Goal: Book appointment/travel/reservation

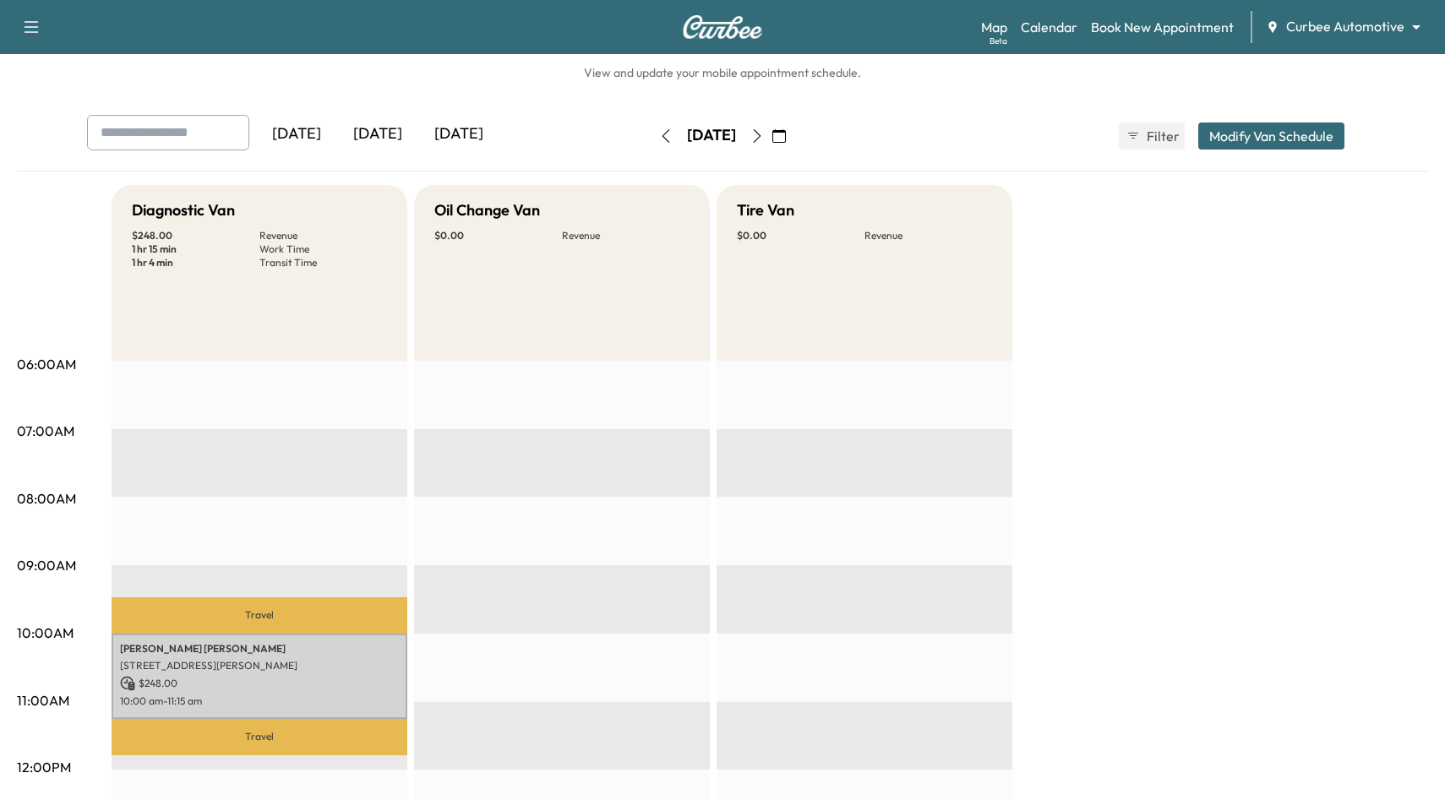
scroll to position [30, 0]
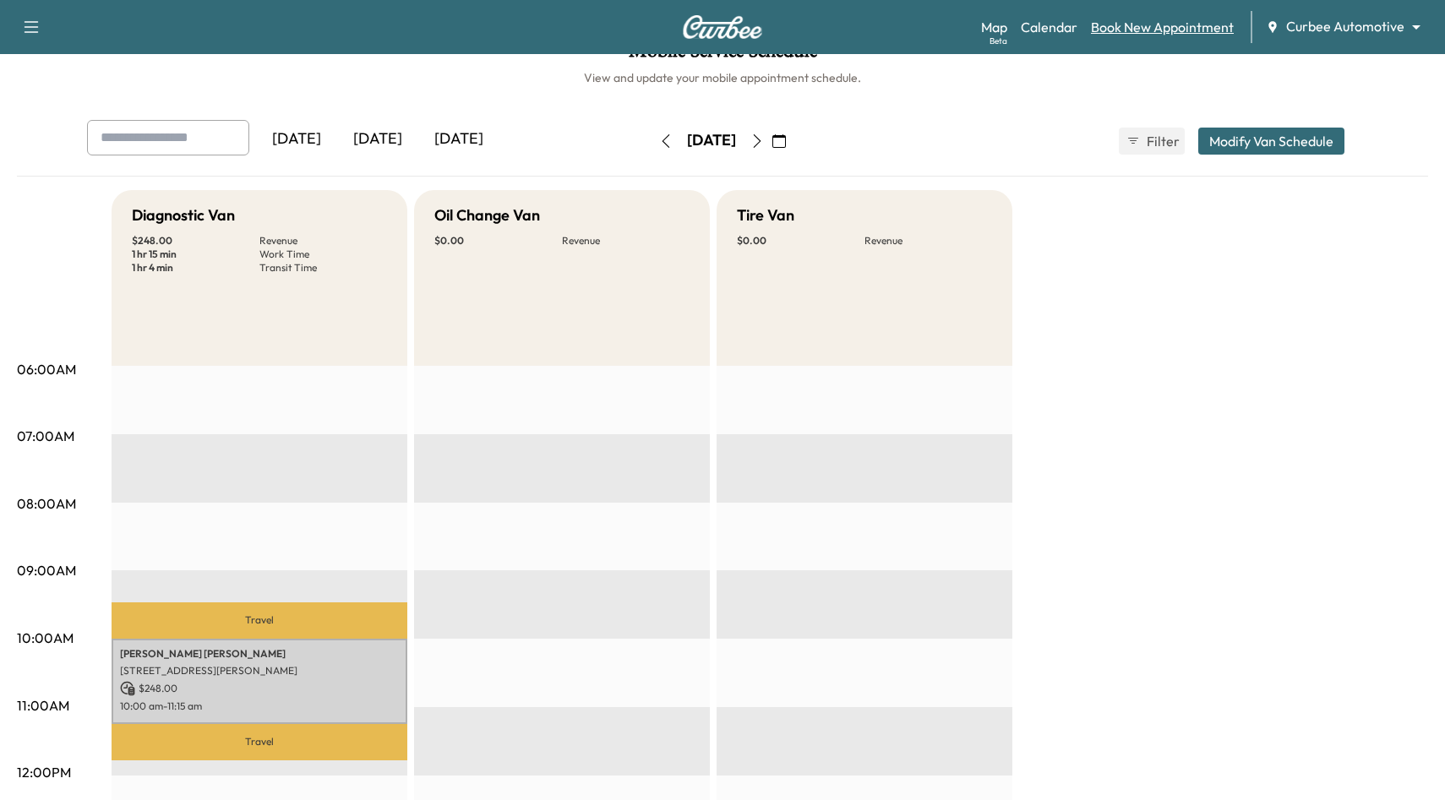
click at [1183, 27] on link "Book New Appointment" at bounding box center [1162, 27] width 143 height 20
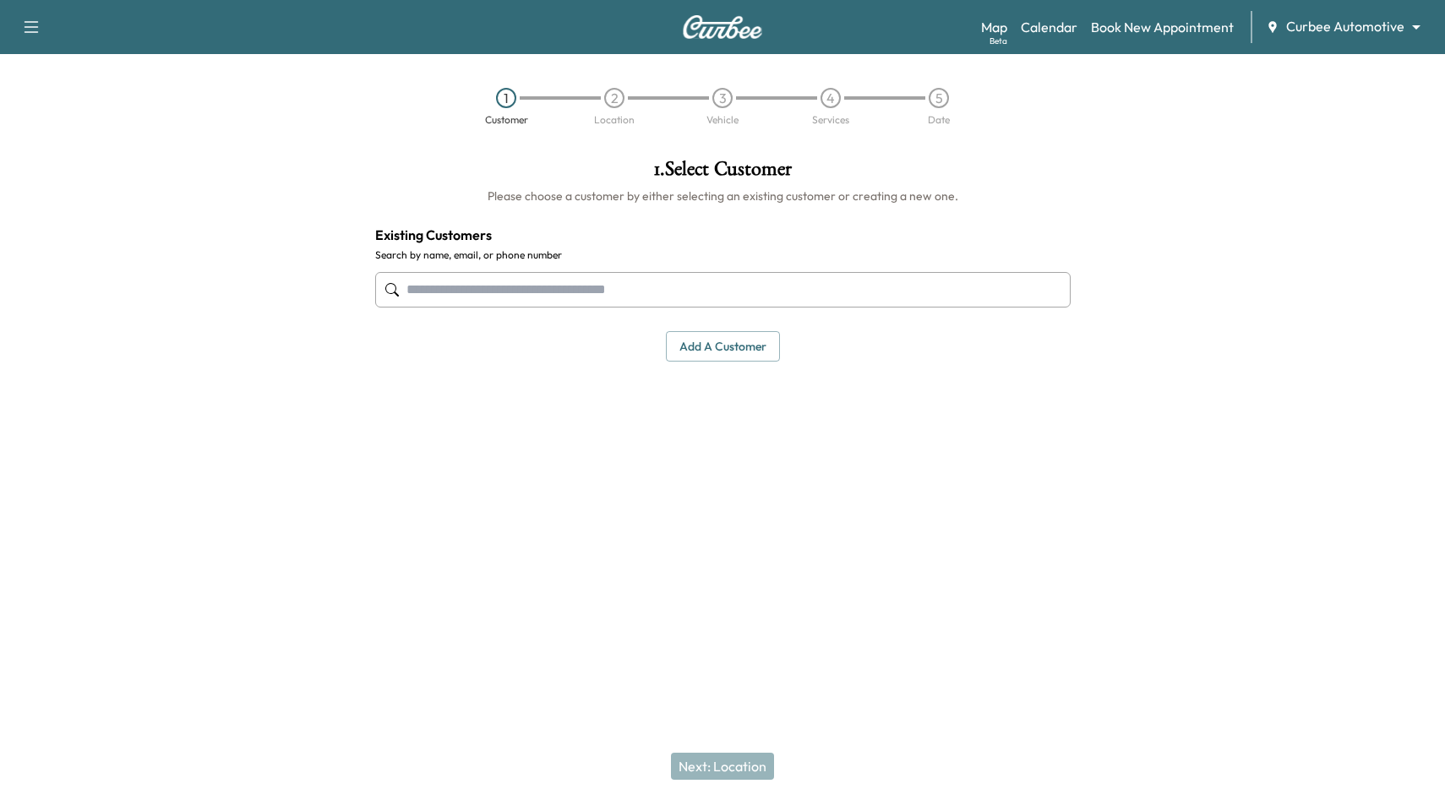
click at [876, 291] on input "text" at bounding box center [723, 290] width 696 height 36
click at [1380, 39] on div "Map Beta Calendar Book New Appointment Curbee Automotive ******** ​" at bounding box center [1206, 27] width 451 height 32
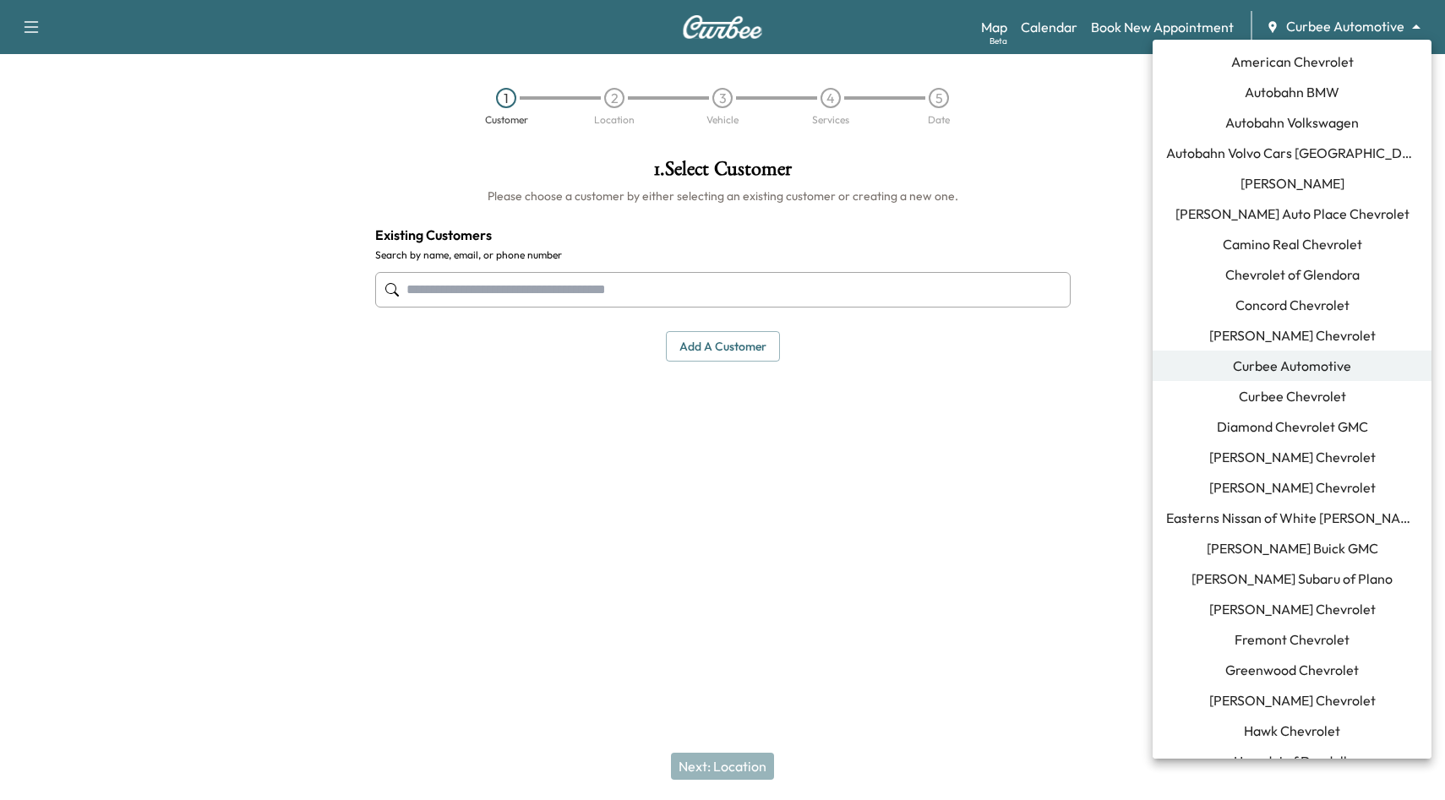
click at [1369, 22] on body "Support Log Out Map Beta Calendar Book New Appointment Curbee Automotive ******…" at bounding box center [722, 400] width 1445 height 800
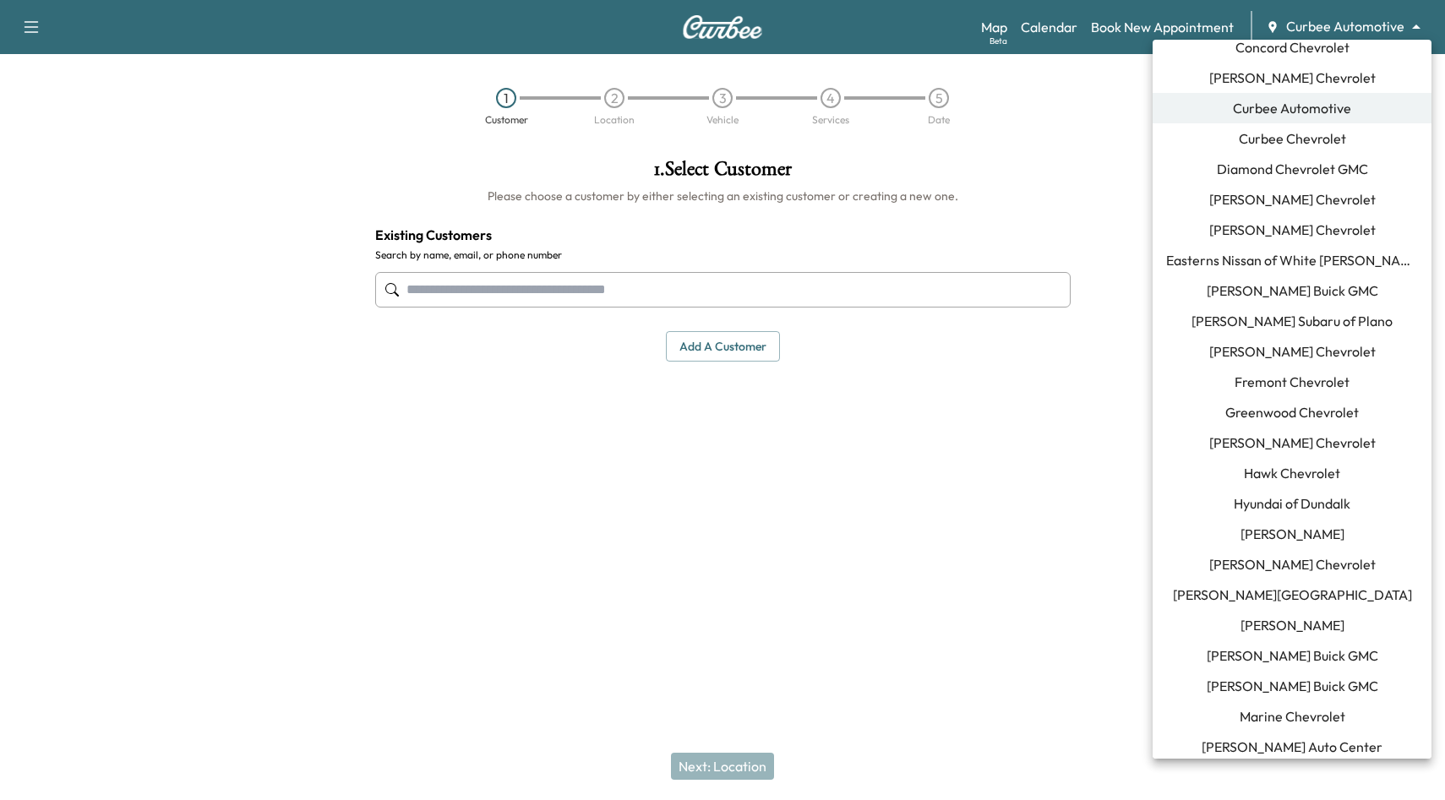
scroll to position [441, 0]
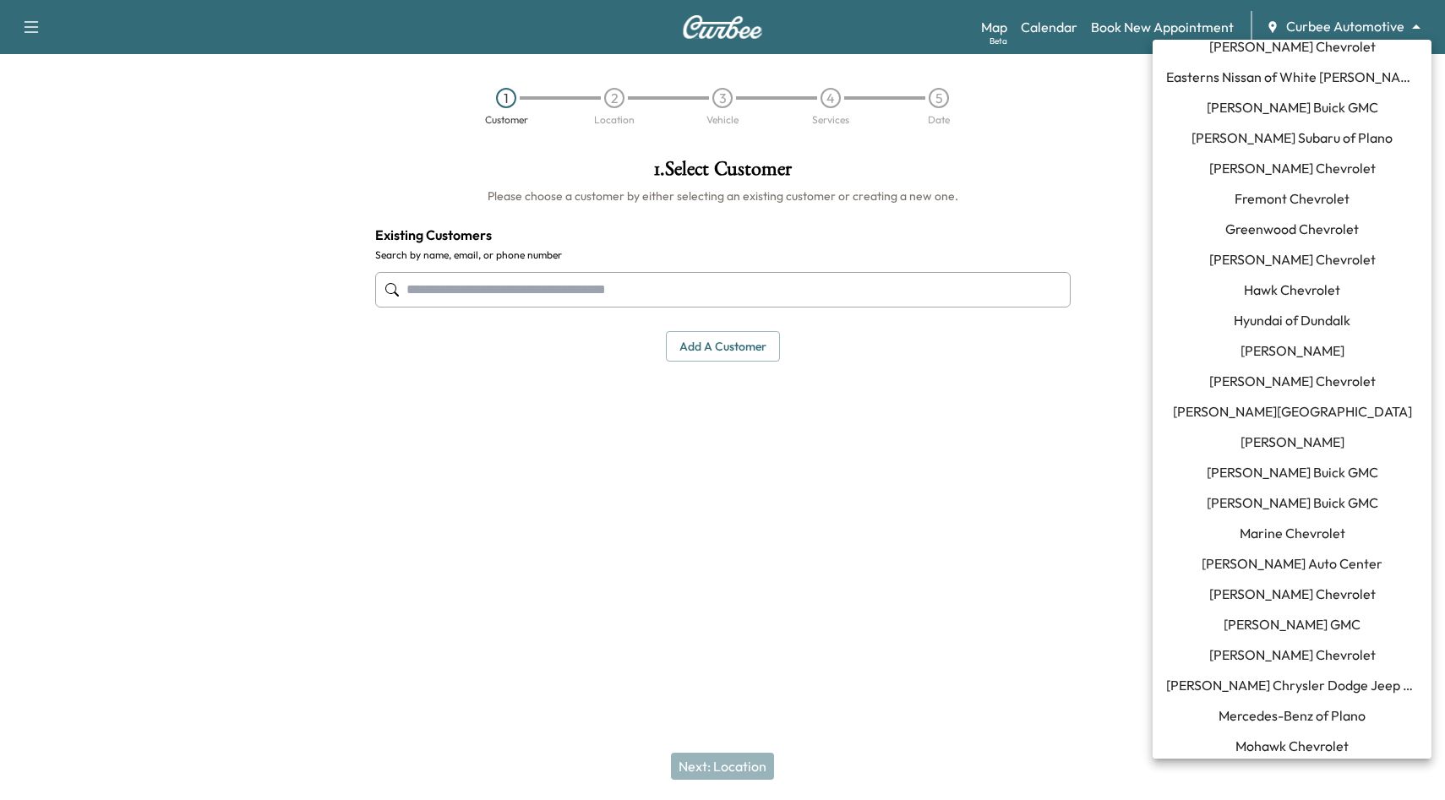
click at [1364, 431] on li "[PERSON_NAME]" at bounding box center [1292, 442] width 279 height 30
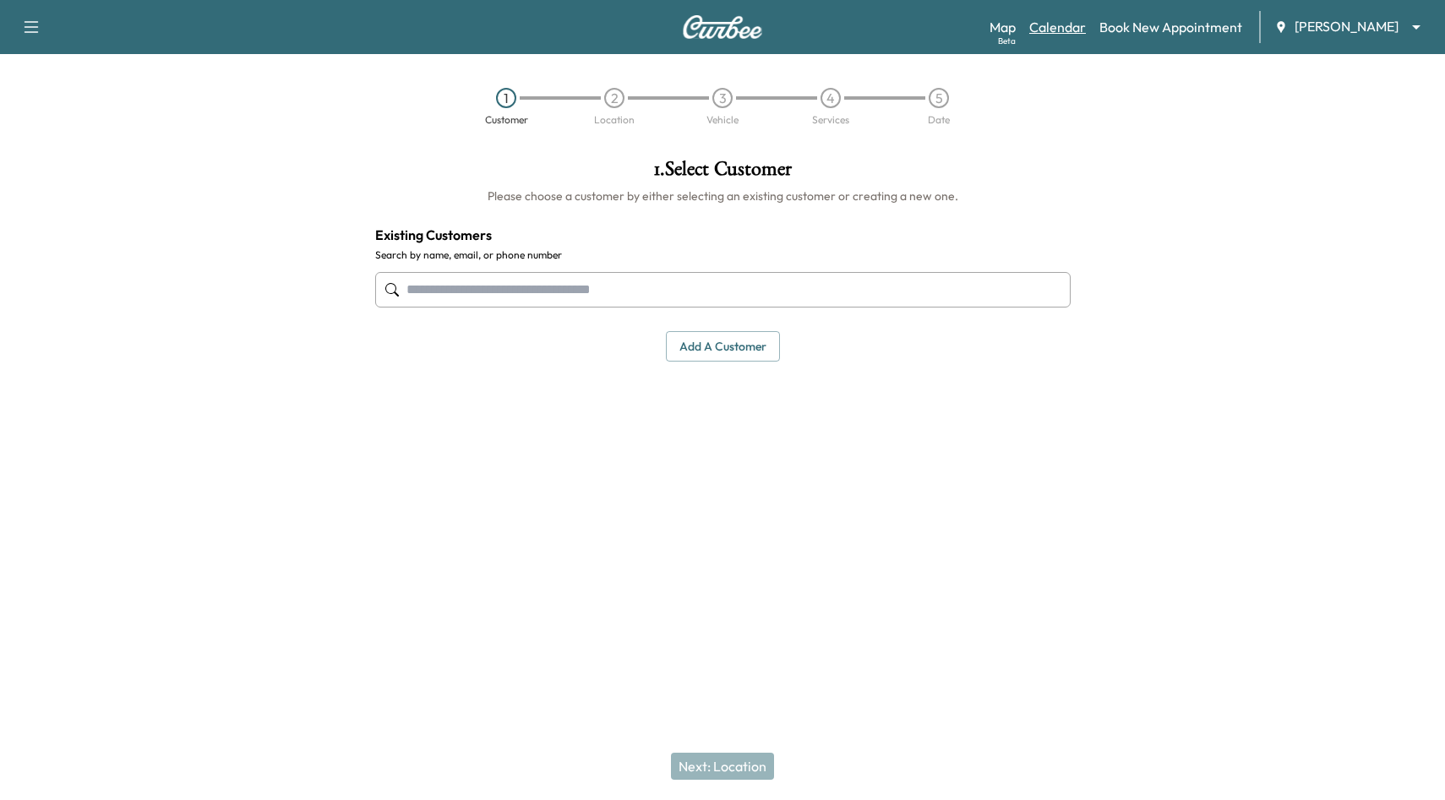
click at [1041, 28] on link "Calendar" at bounding box center [1058, 27] width 57 height 20
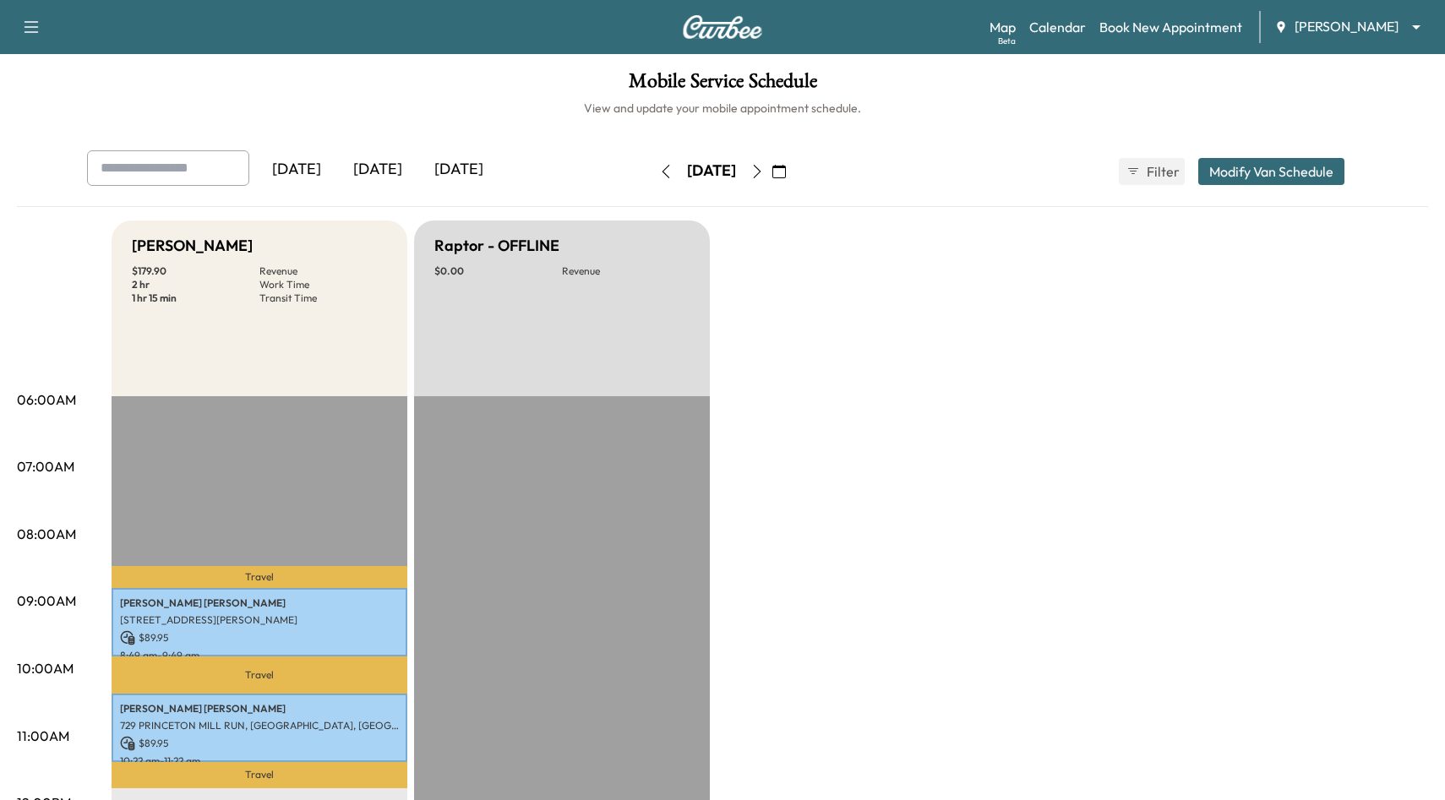
click at [659, 174] on icon "button" at bounding box center [666, 172] width 14 height 14
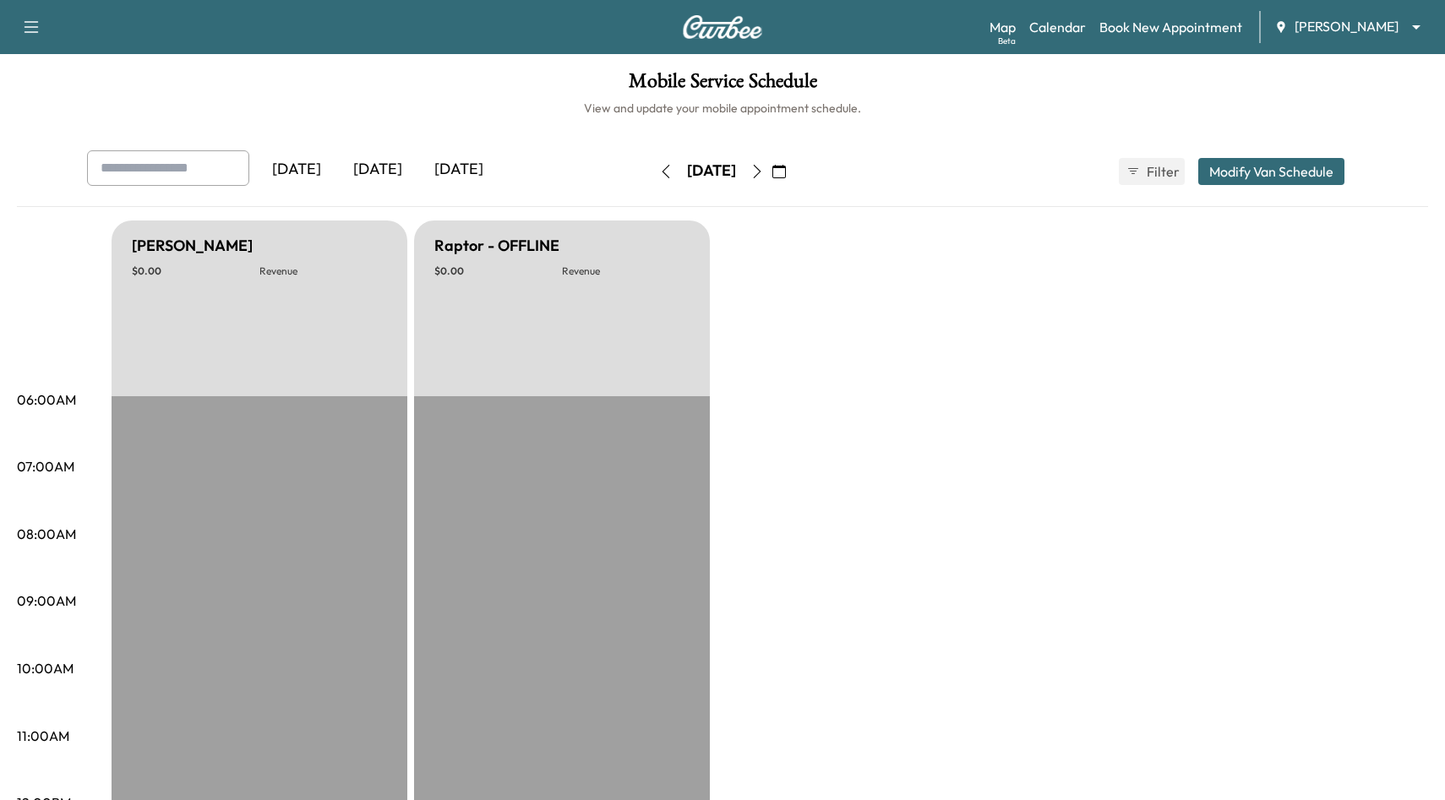
click at [764, 175] on icon "button" at bounding box center [758, 172] width 14 height 14
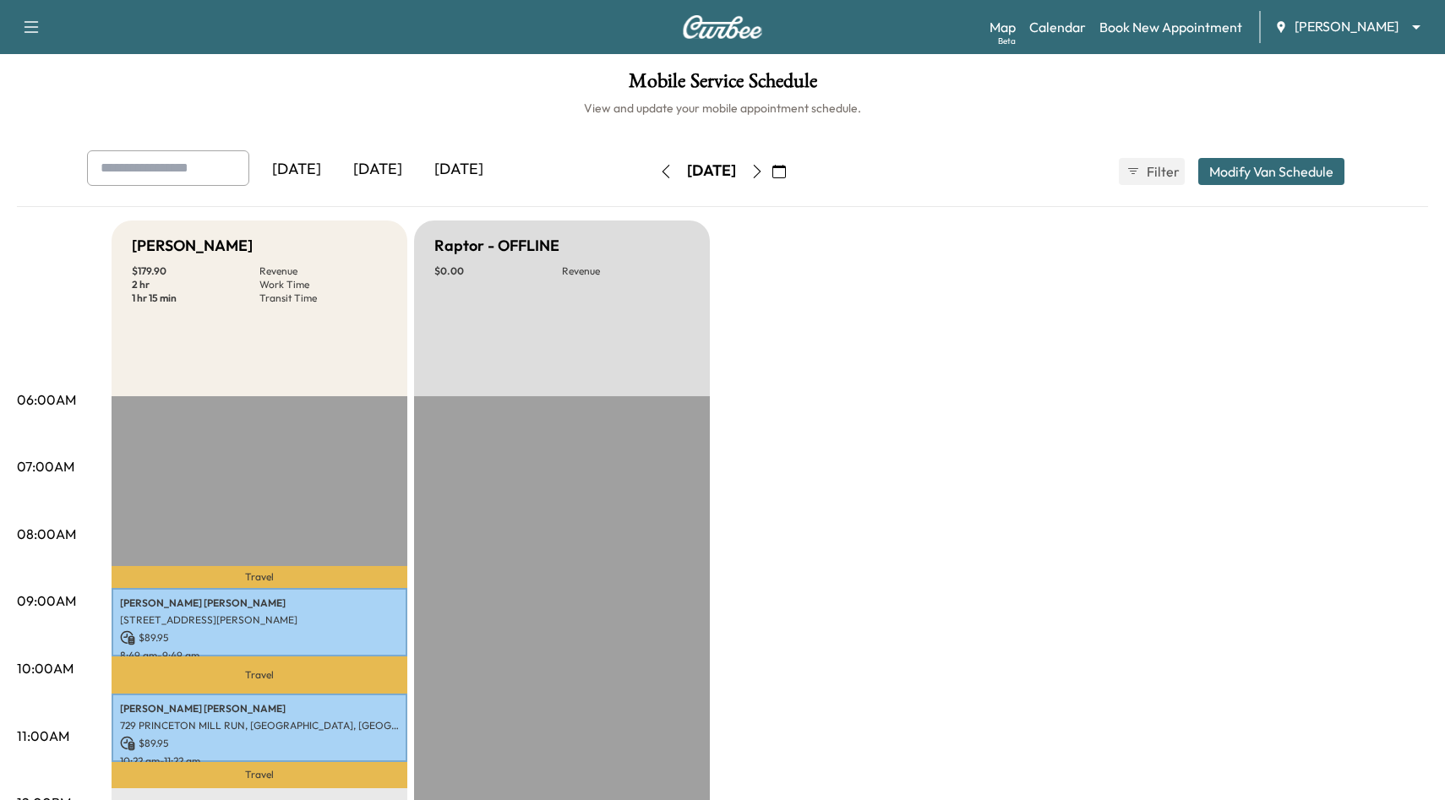
click at [764, 175] on icon "button" at bounding box center [758, 172] width 14 height 14
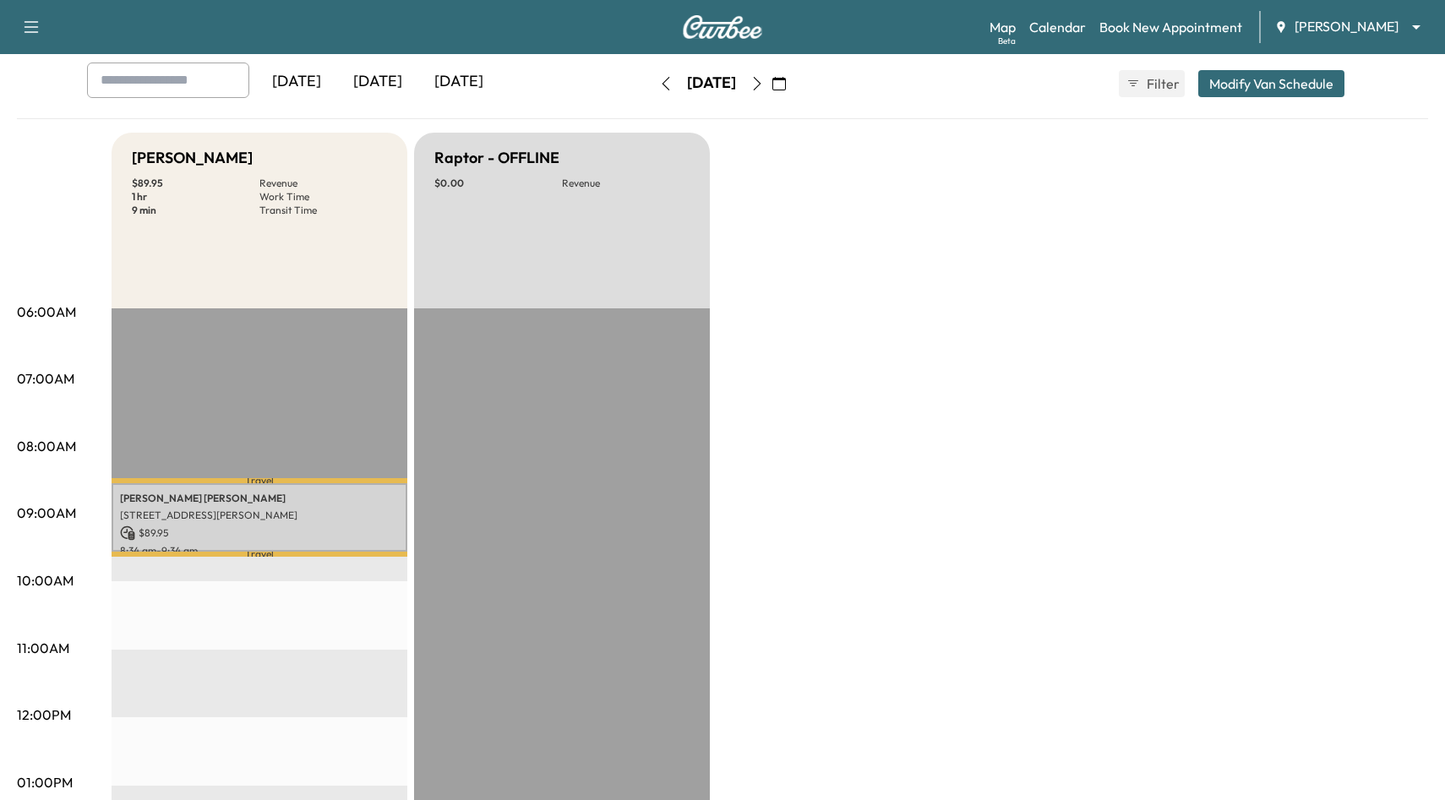
scroll to position [90, 0]
click at [652, 86] on button "button" at bounding box center [666, 81] width 29 height 27
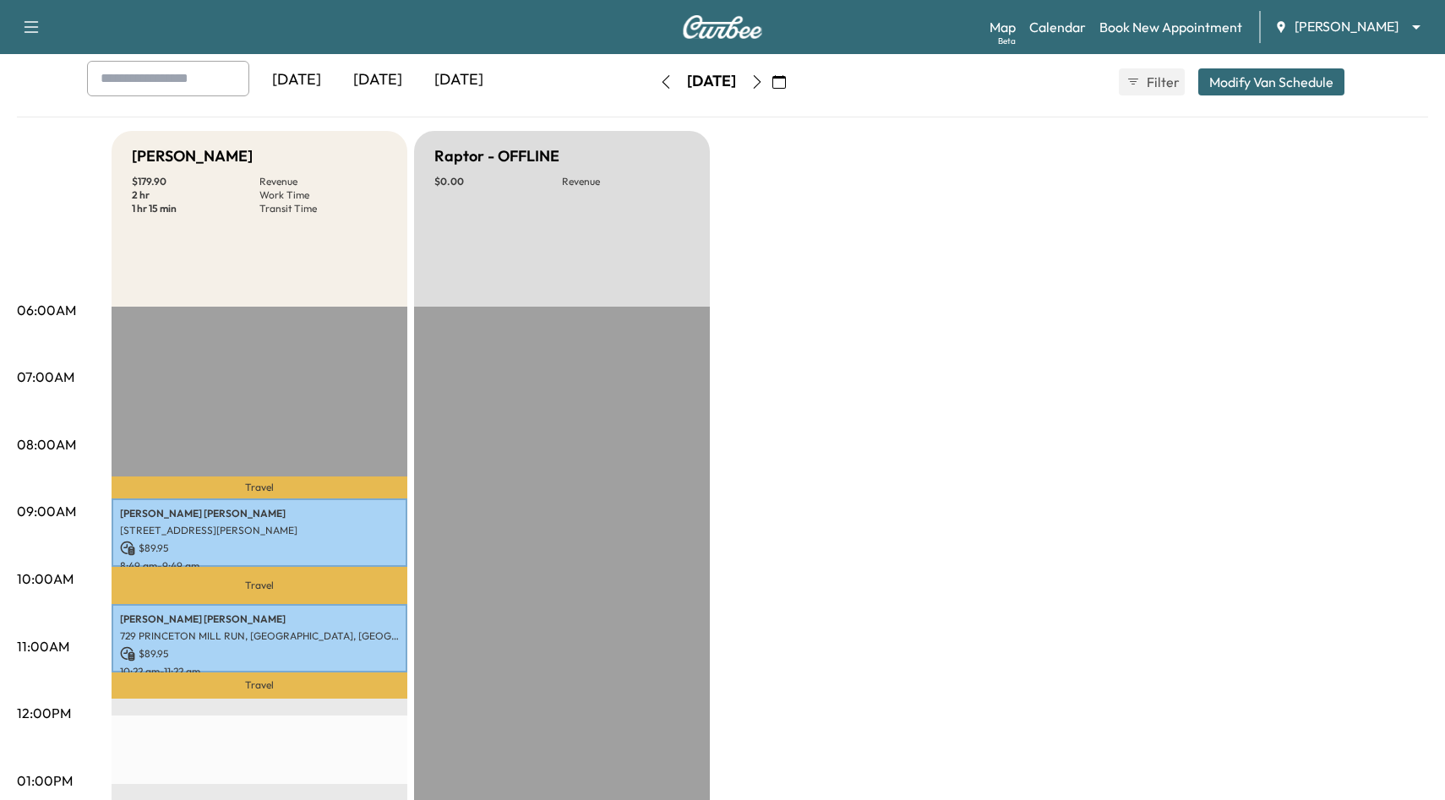
click at [652, 86] on button "button" at bounding box center [666, 81] width 29 height 27
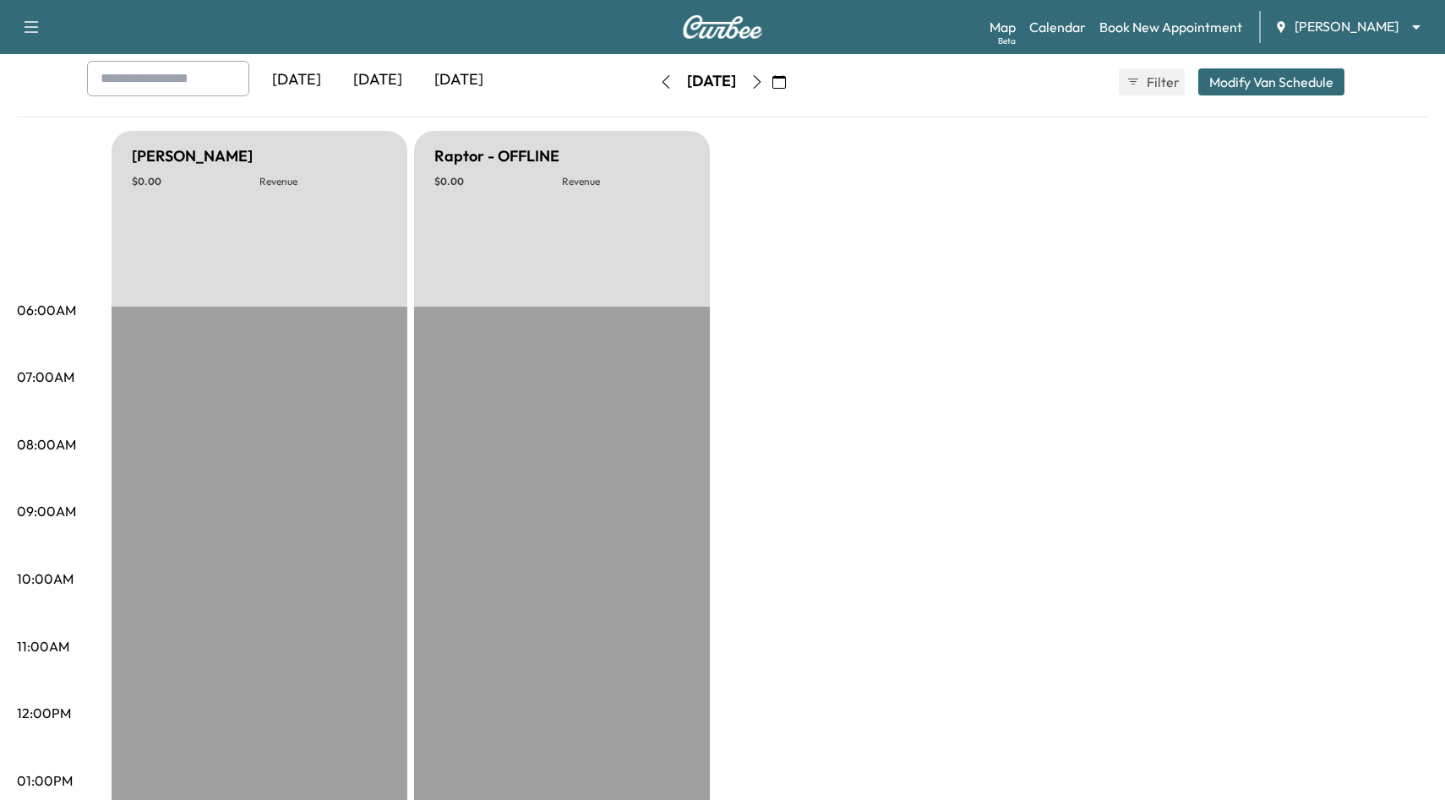
click at [652, 86] on button "button" at bounding box center [666, 81] width 29 height 27
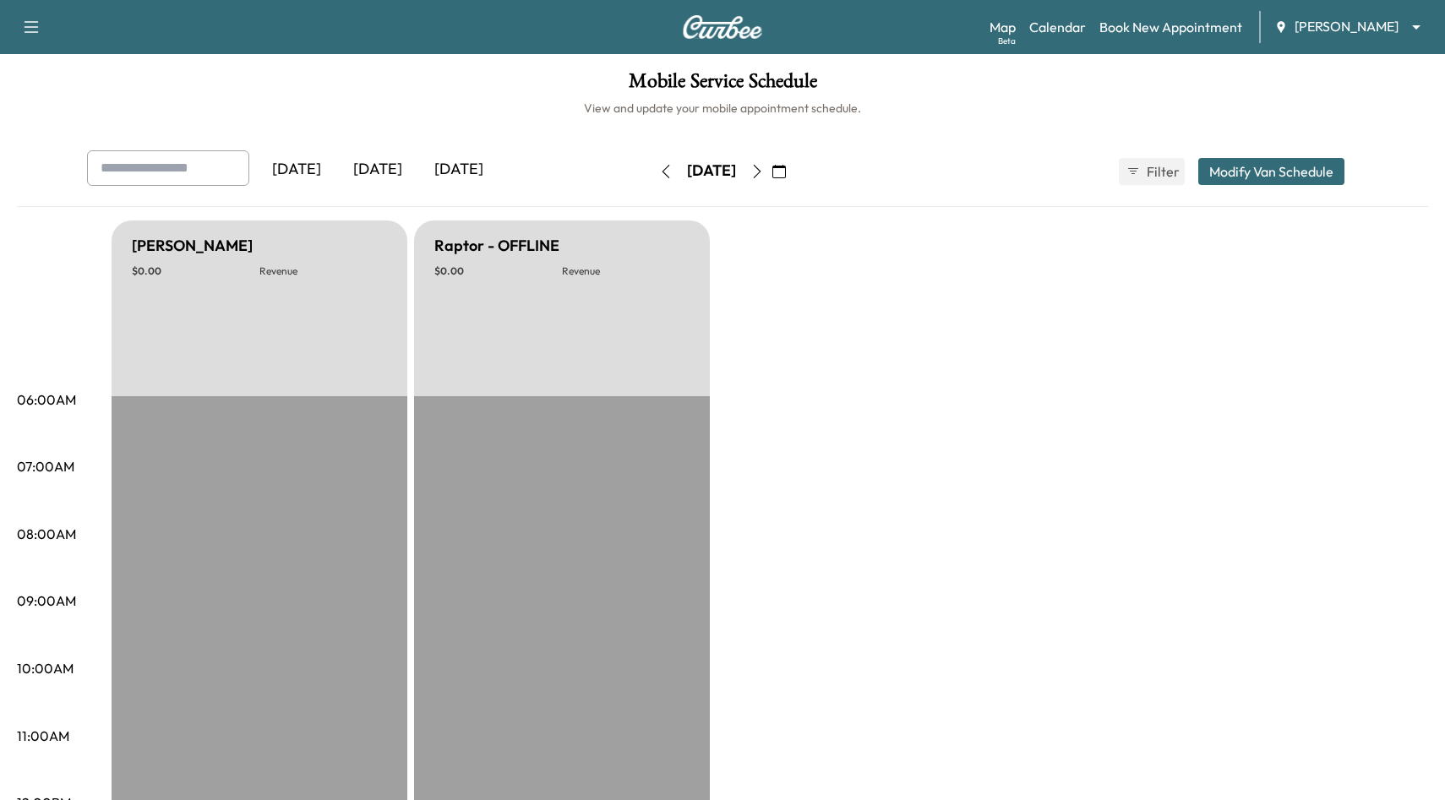
click at [652, 168] on button "button" at bounding box center [666, 171] width 29 height 27
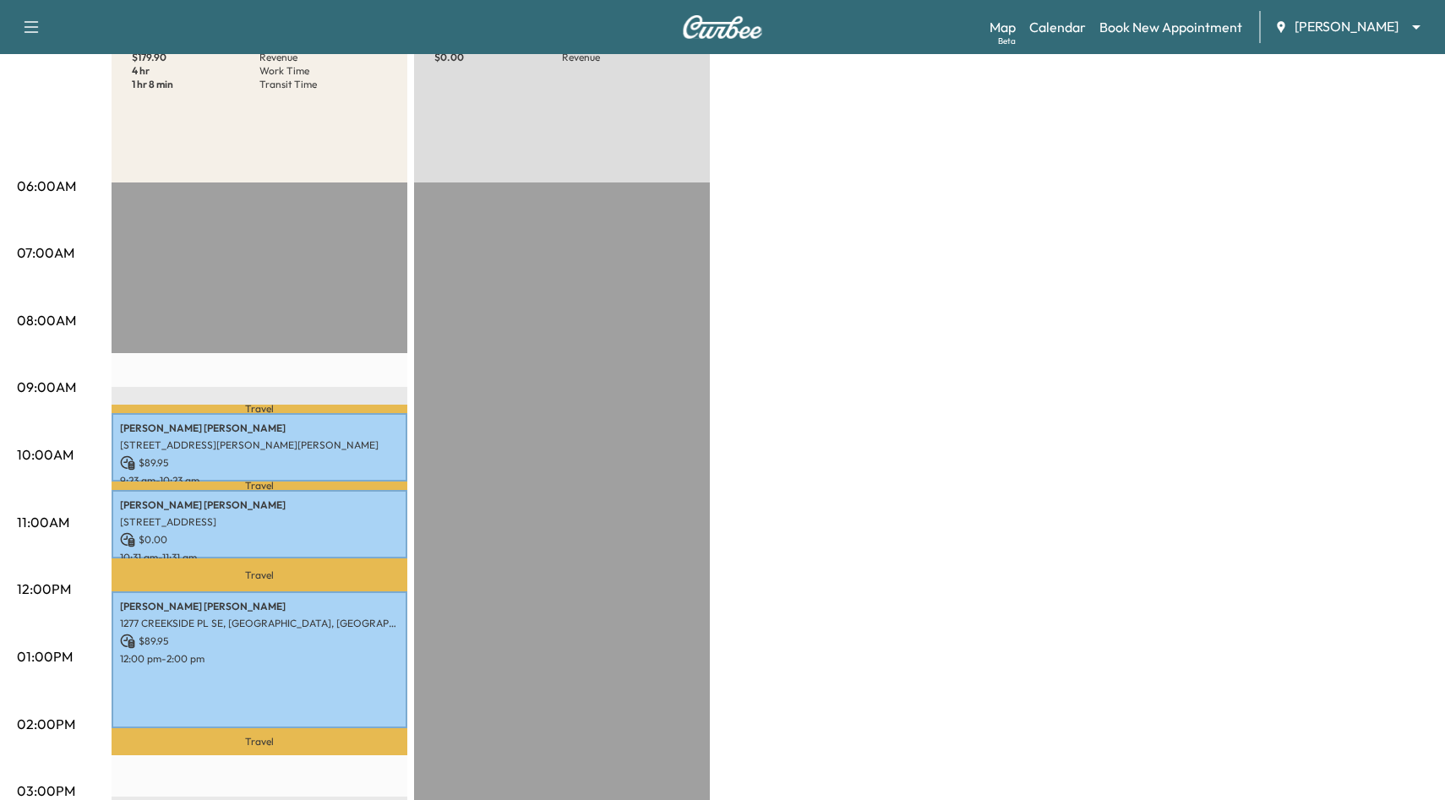
scroll to position [212, 0]
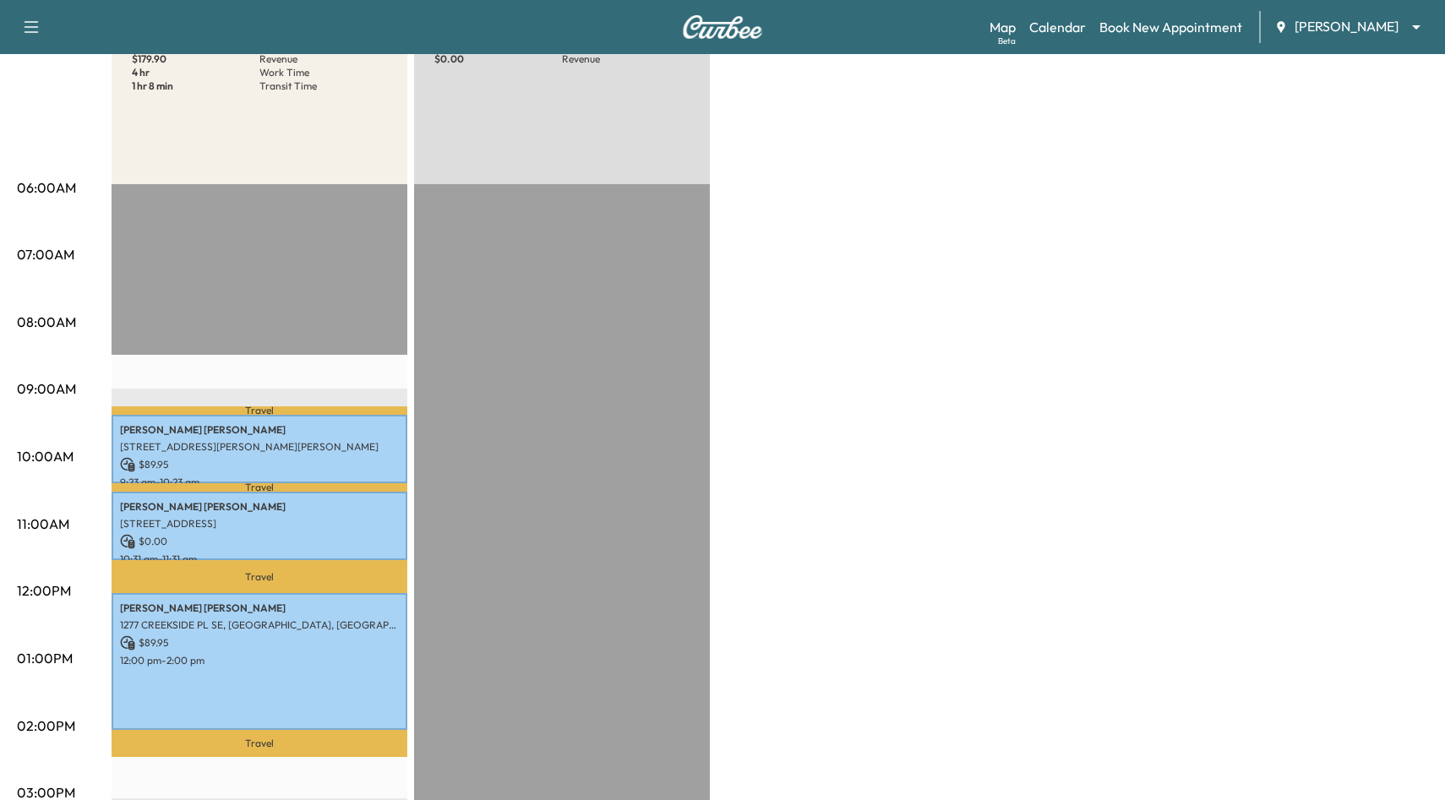
click at [1351, 32] on body "Support Log Out Map Beta Calendar Book New Appointment [PERSON_NAME] ******** ​…" at bounding box center [722, 188] width 1445 height 800
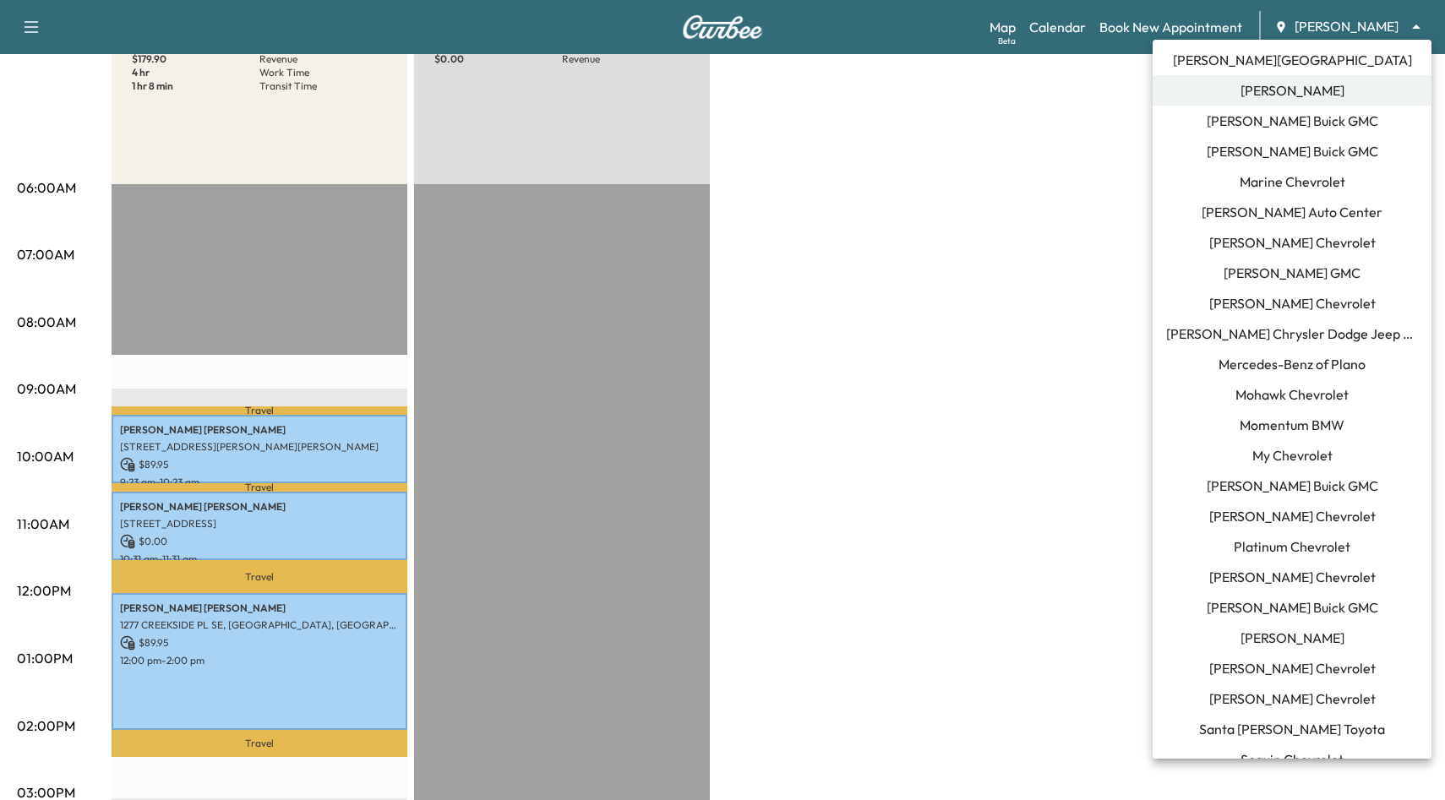
scroll to position [1211, 0]
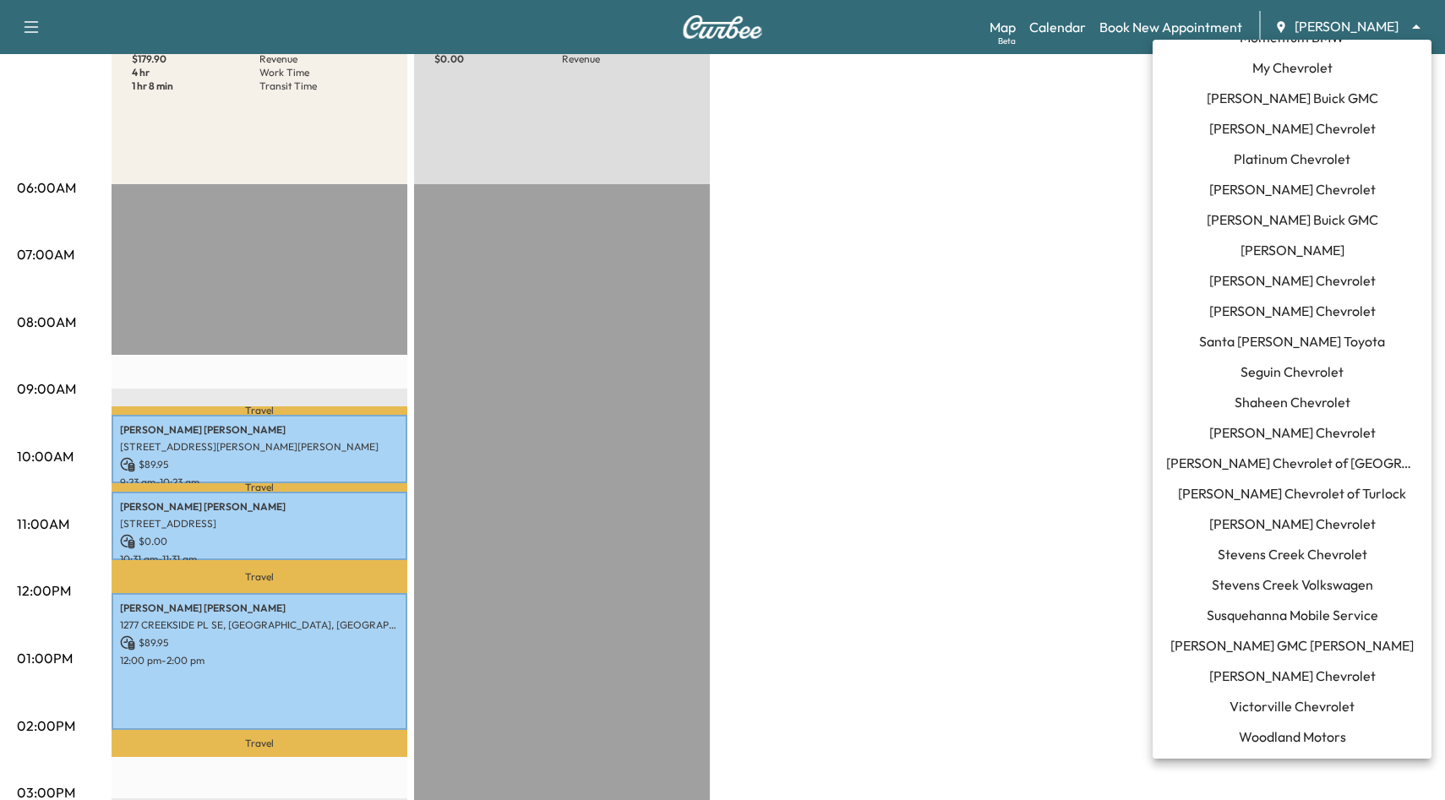
click at [985, 417] on div at bounding box center [722, 400] width 1445 height 800
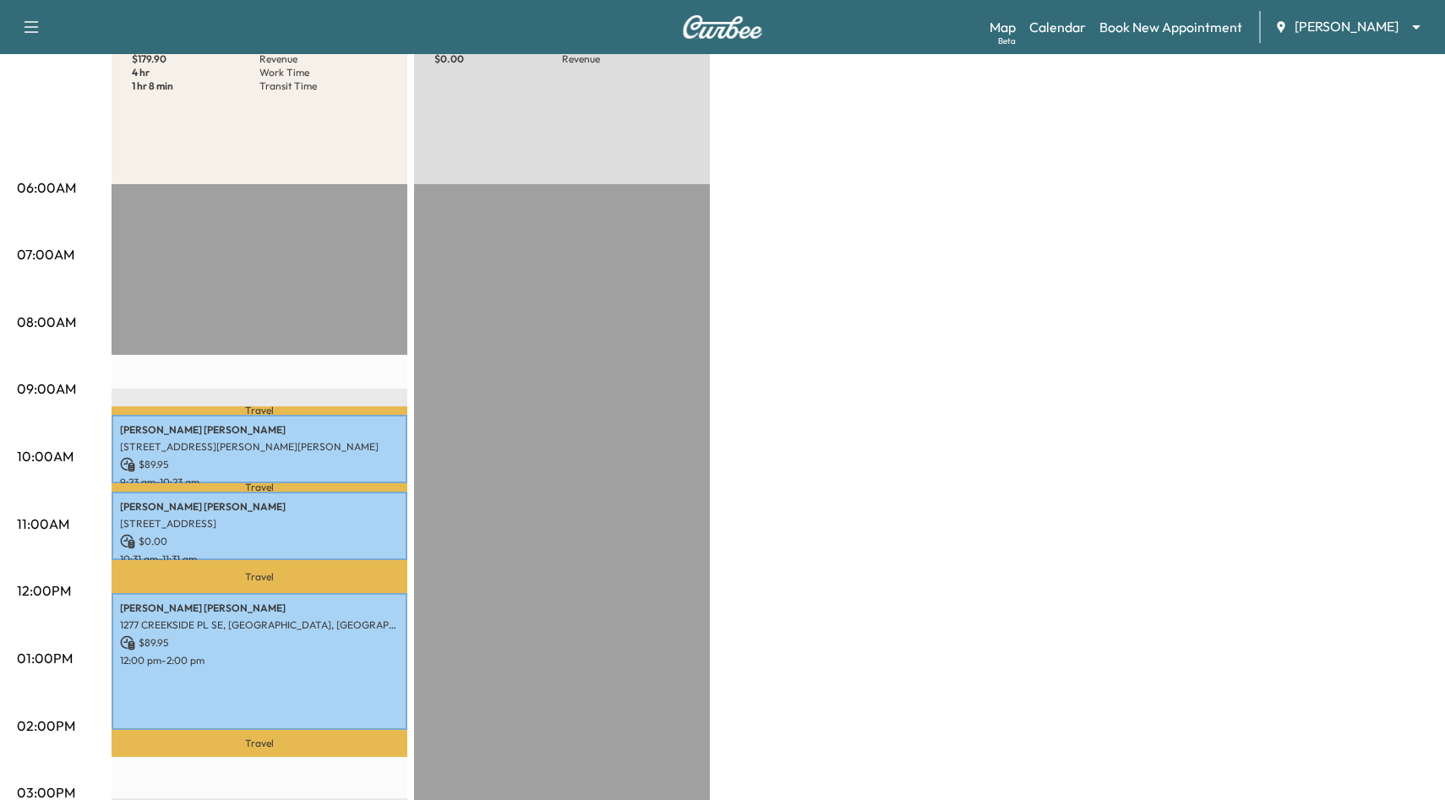
scroll to position [336, 0]
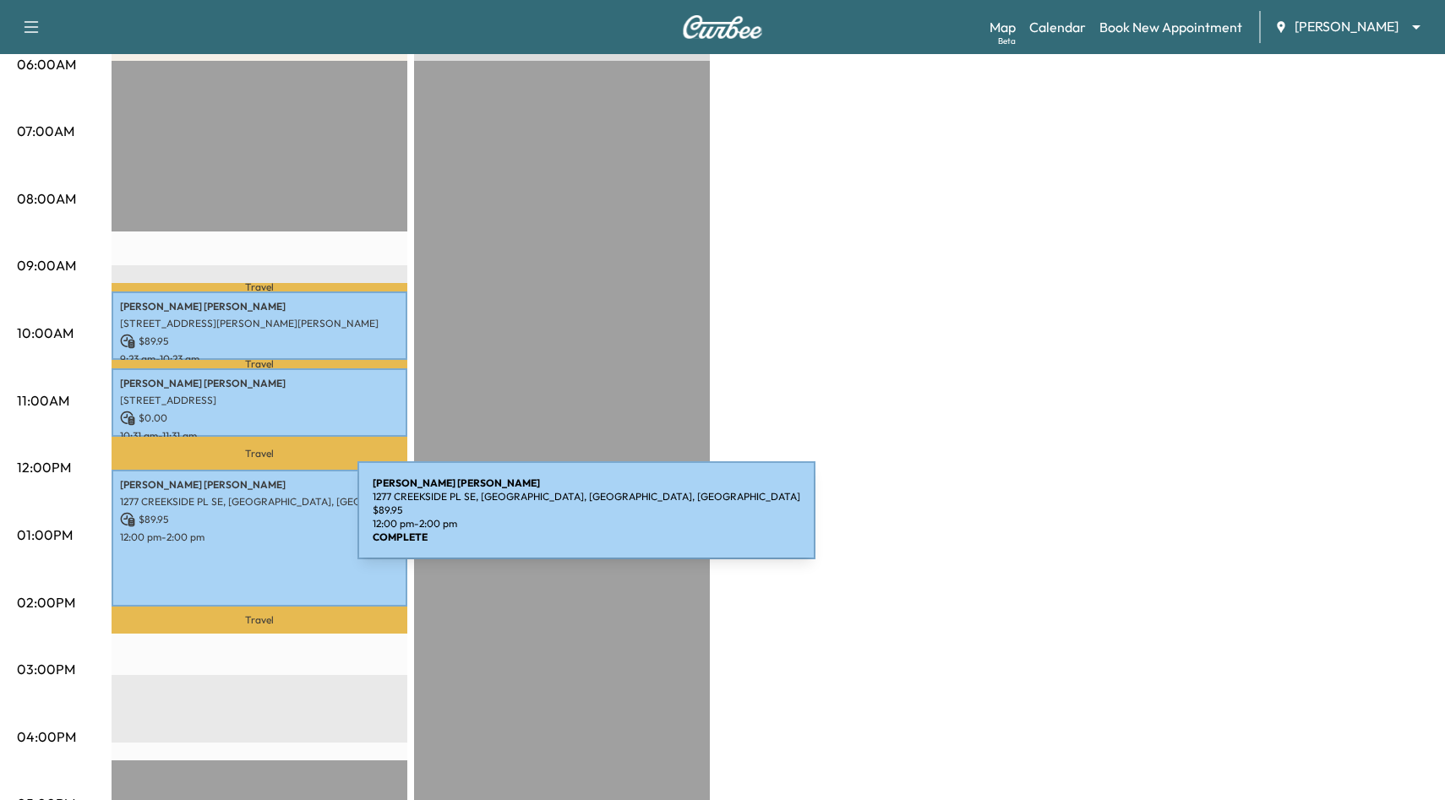
click at [231, 521] on p "$ 89.95" at bounding box center [259, 519] width 279 height 15
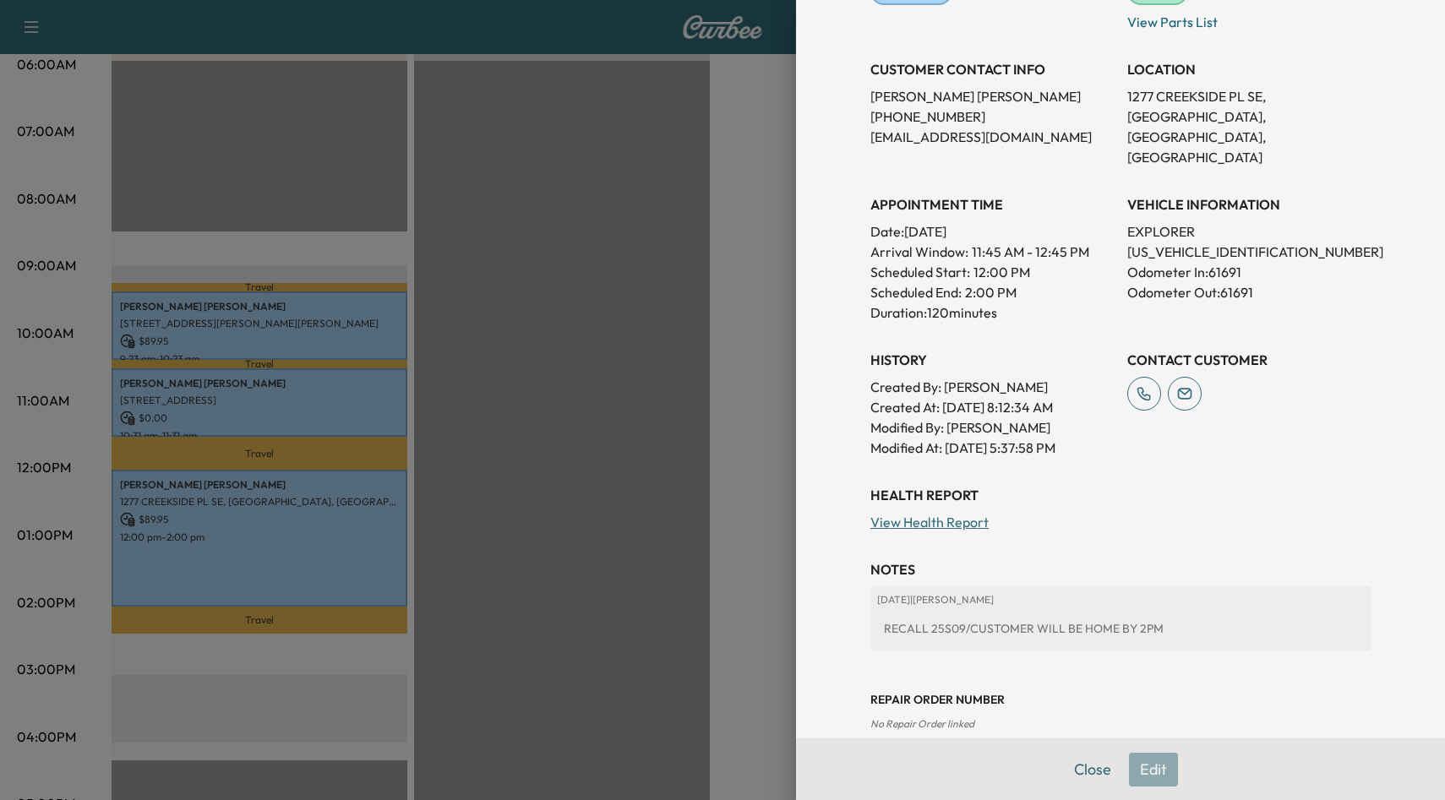
scroll to position [288, 0]
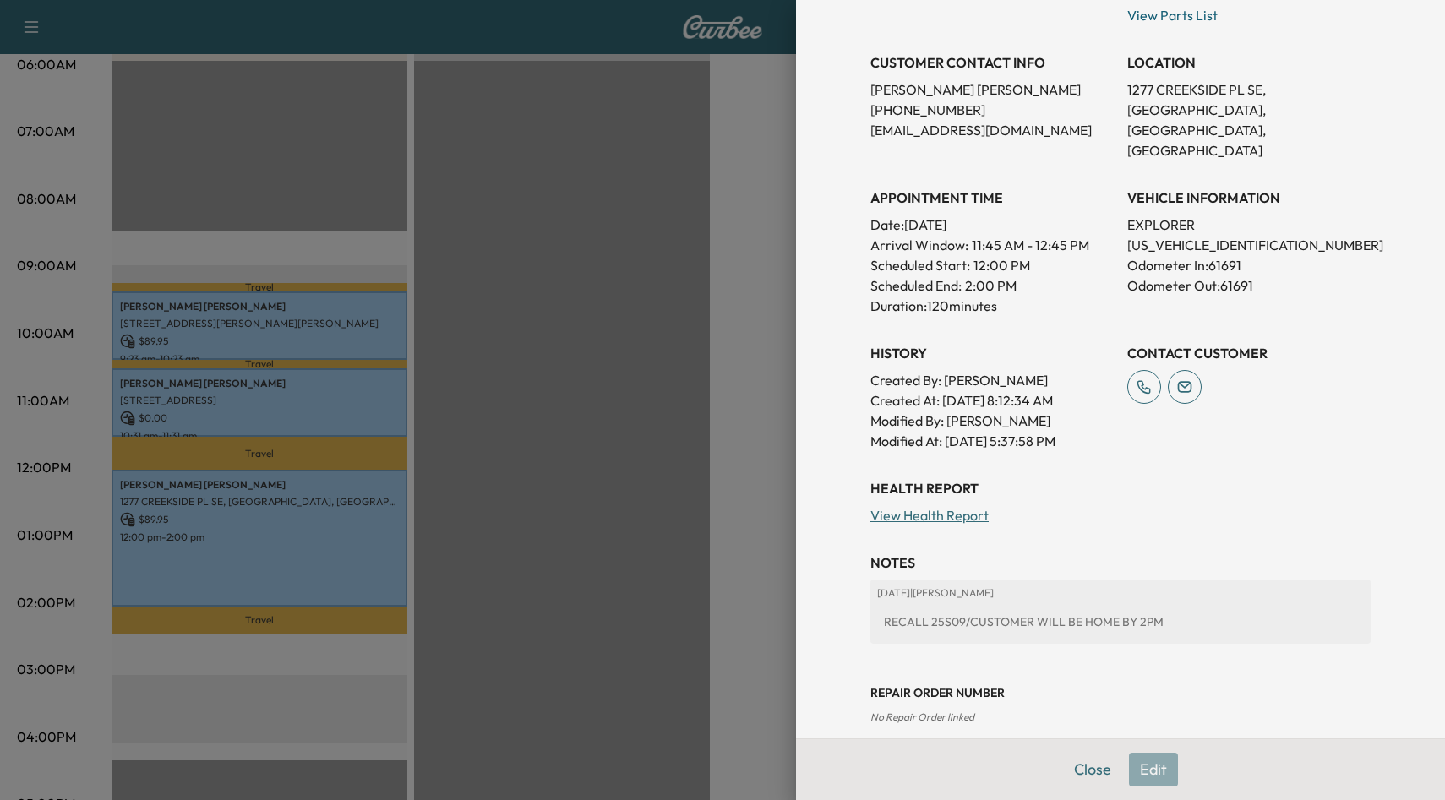
click at [769, 416] on div at bounding box center [722, 400] width 1445 height 800
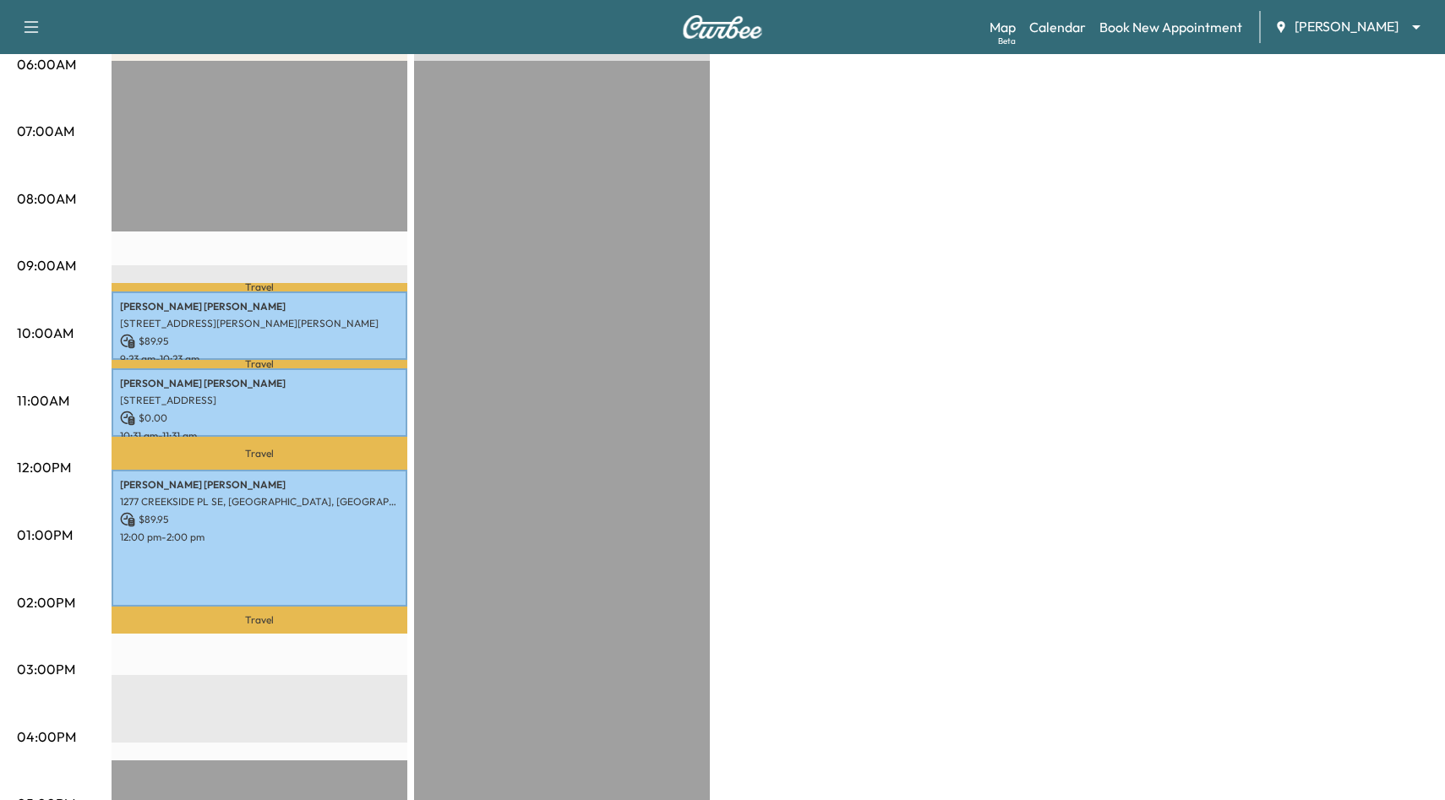
scroll to position [277, 0]
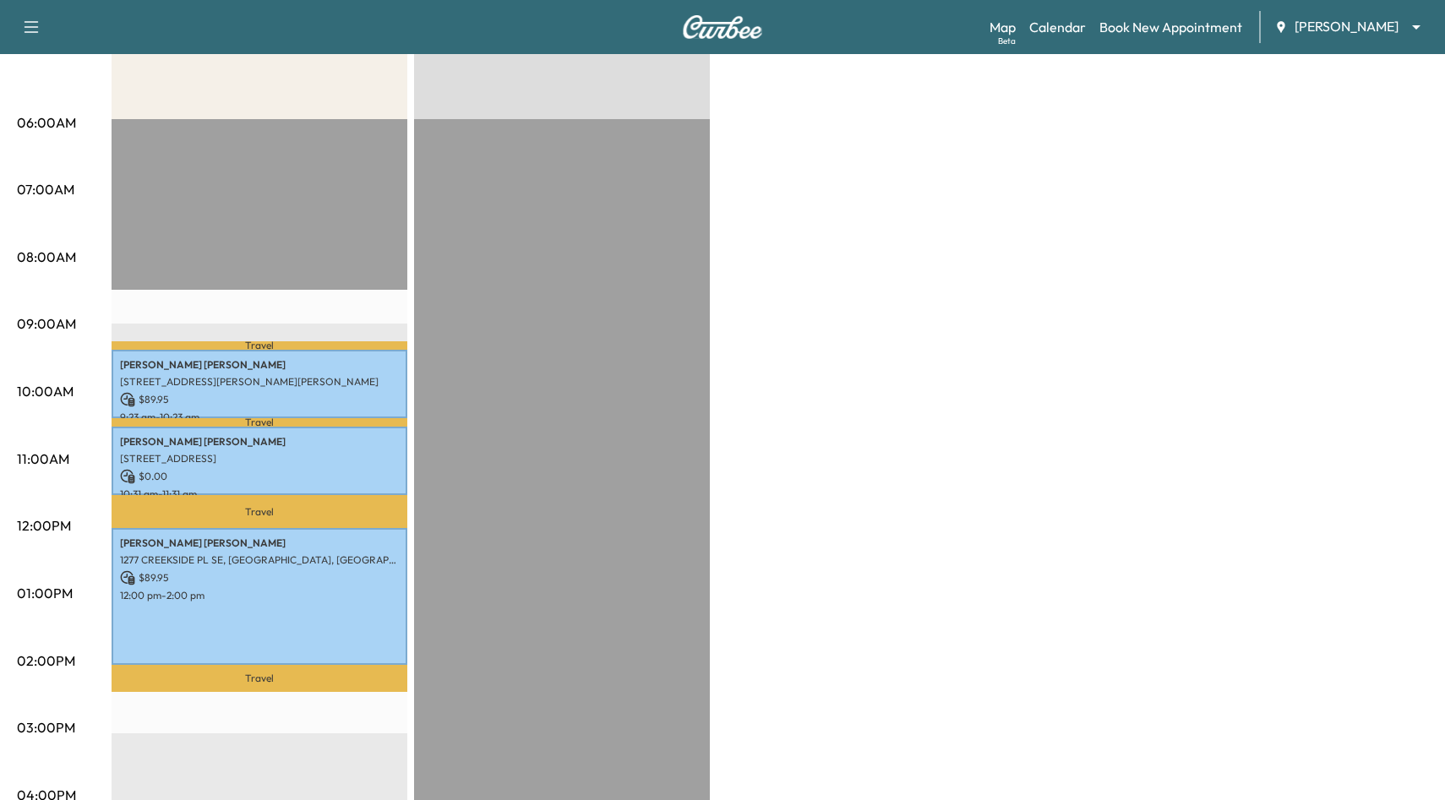
click at [1337, 33] on body "Support Log Out Map Beta Calendar Book New Appointment [PERSON_NAME] ******** ​…" at bounding box center [722, 123] width 1445 height 800
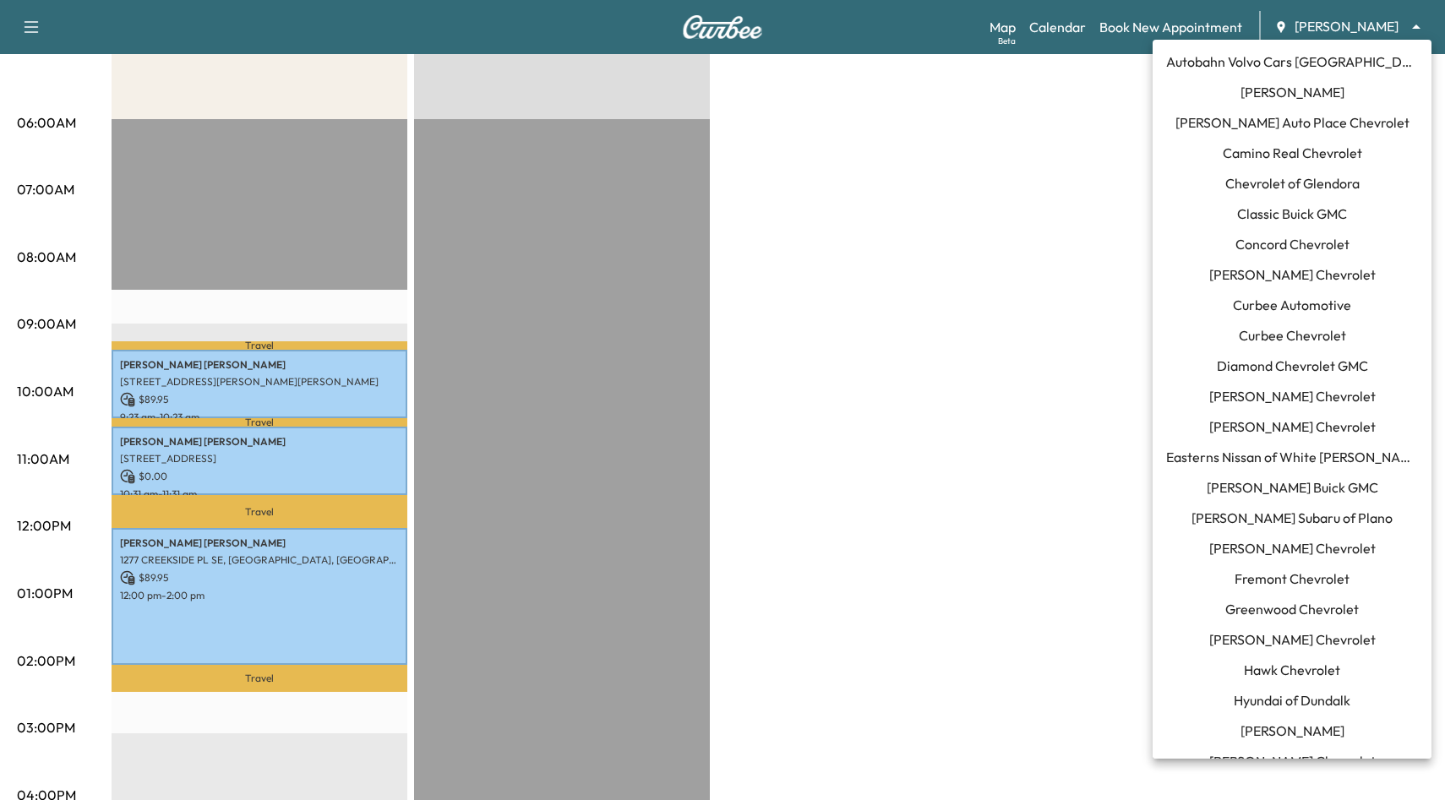
scroll to position [0, 0]
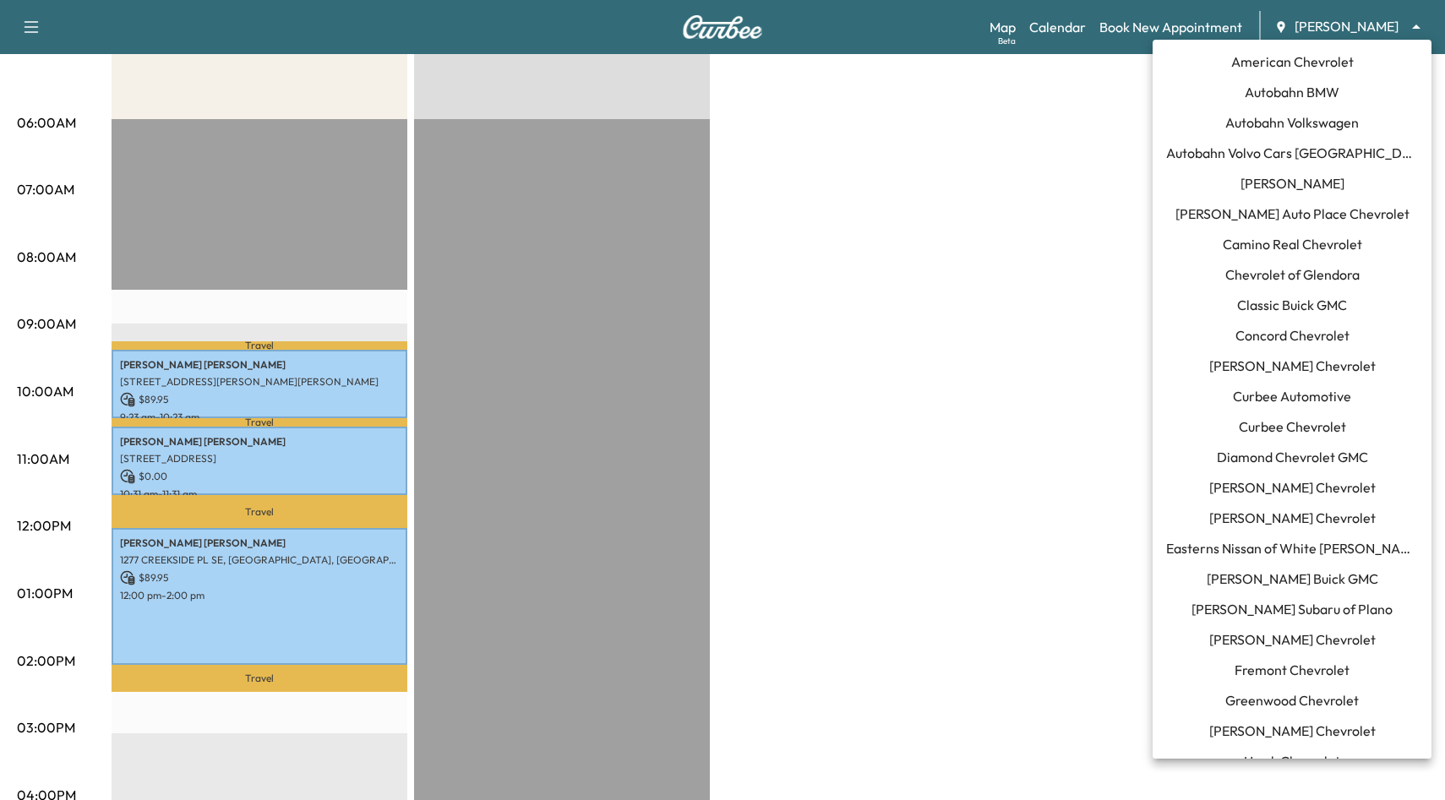
click at [1378, 98] on li "Autobahn BMW" at bounding box center [1292, 92] width 279 height 30
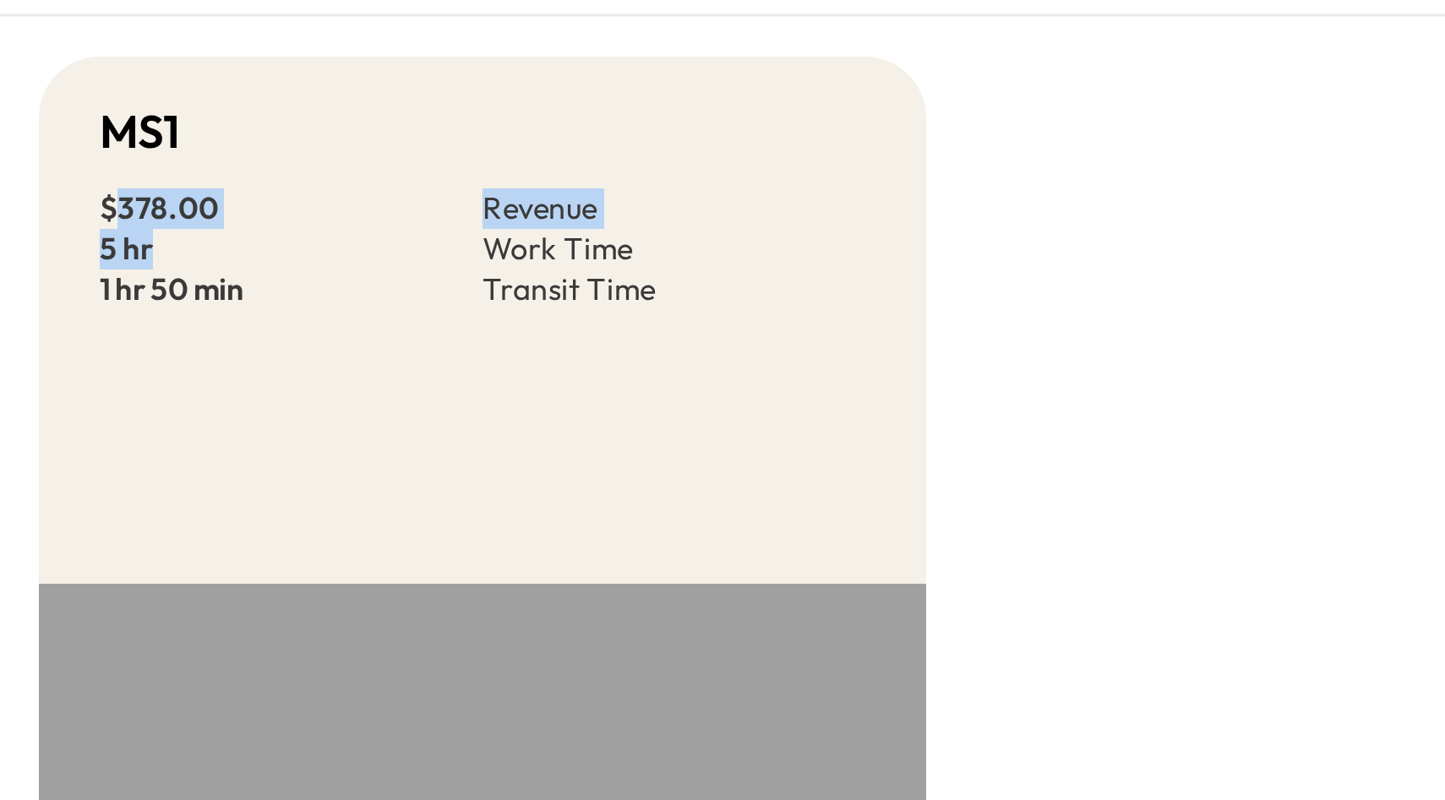
drag, startPoint x: 194, startPoint y: 283, endPoint x: 139, endPoint y: 269, distance: 56.8
click at [139, 269] on div "$ 378.00 Revenue 5 hr Work Time 1 hr 50 min Transit Time" at bounding box center [259, 285] width 255 height 41
click at [164, 284] on p "5 hr" at bounding box center [196, 285] width 128 height 14
drag, startPoint x: 178, startPoint y: 287, endPoint x: 288, endPoint y: 280, distance: 110.9
click at [288, 280] on div "$ 378.00 Revenue 5 hr Work Time 1 hr 50 min Transit Time" at bounding box center [259, 285] width 255 height 41
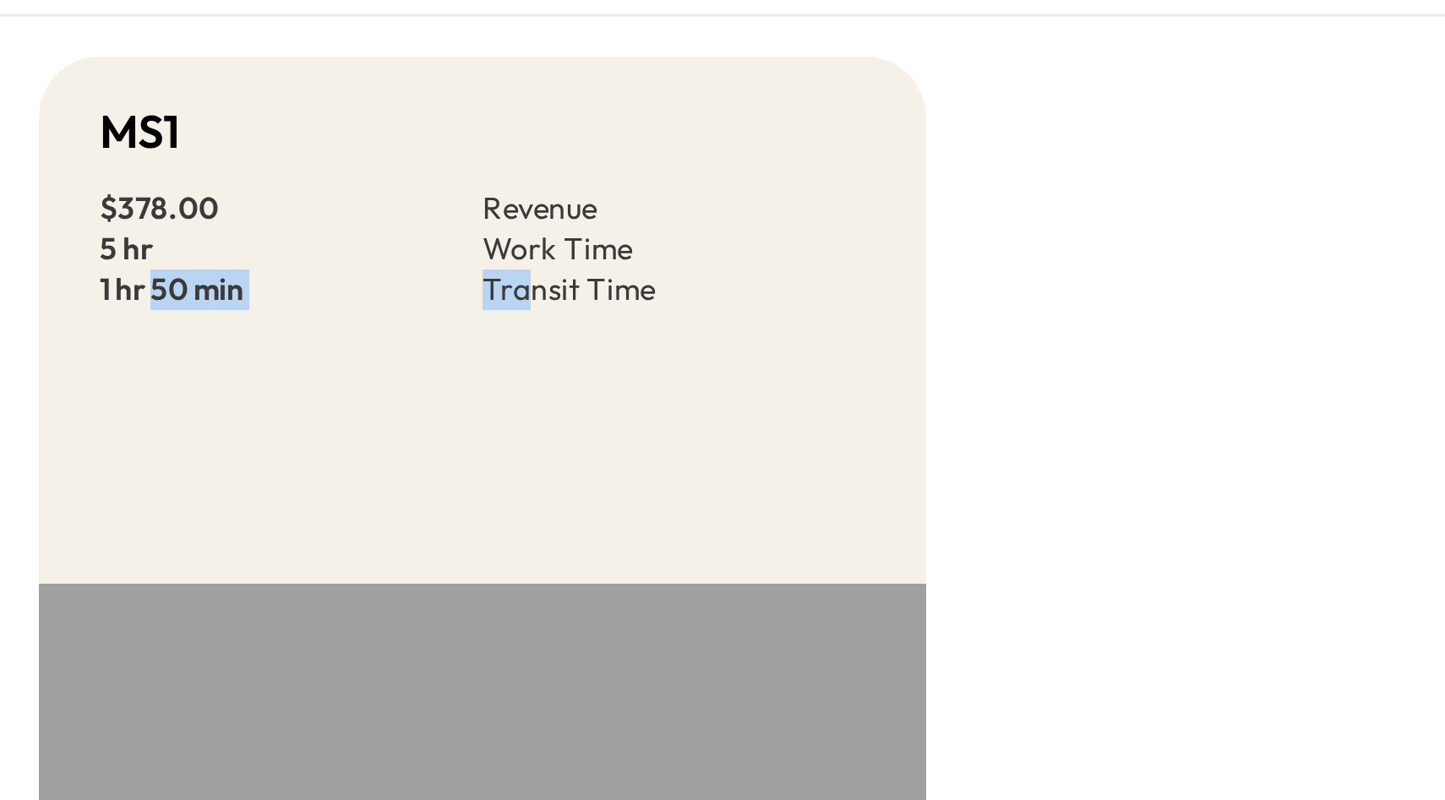
drag, startPoint x: 156, startPoint y: 299, endPoint x: 273, endPoint y: 293, distance: 117.6
click at [273, 293] on div "$ 378.00 Revenue 5 hr Work Time 1 hr 50 min Transit Time" at bounding box center [259, 285] width 255 height 41
click at [353, 316] on div "MS1 $ 378.00 Revenue 5 hr Work Time 1 hr 50 min Transit Time" at bounding box center [260, 309] width 296 height 176
drag, startPoint x: 131, startPoint y: 284, endPoint x: 159, endPoint y: 287, distance: 28.0
click at [159, 287] on div "MS1 $ 378.00 Revenue 5 hr Work Time 1 hr 50 min Transit Time" at bounding box center [260, 309] width 296 height 176
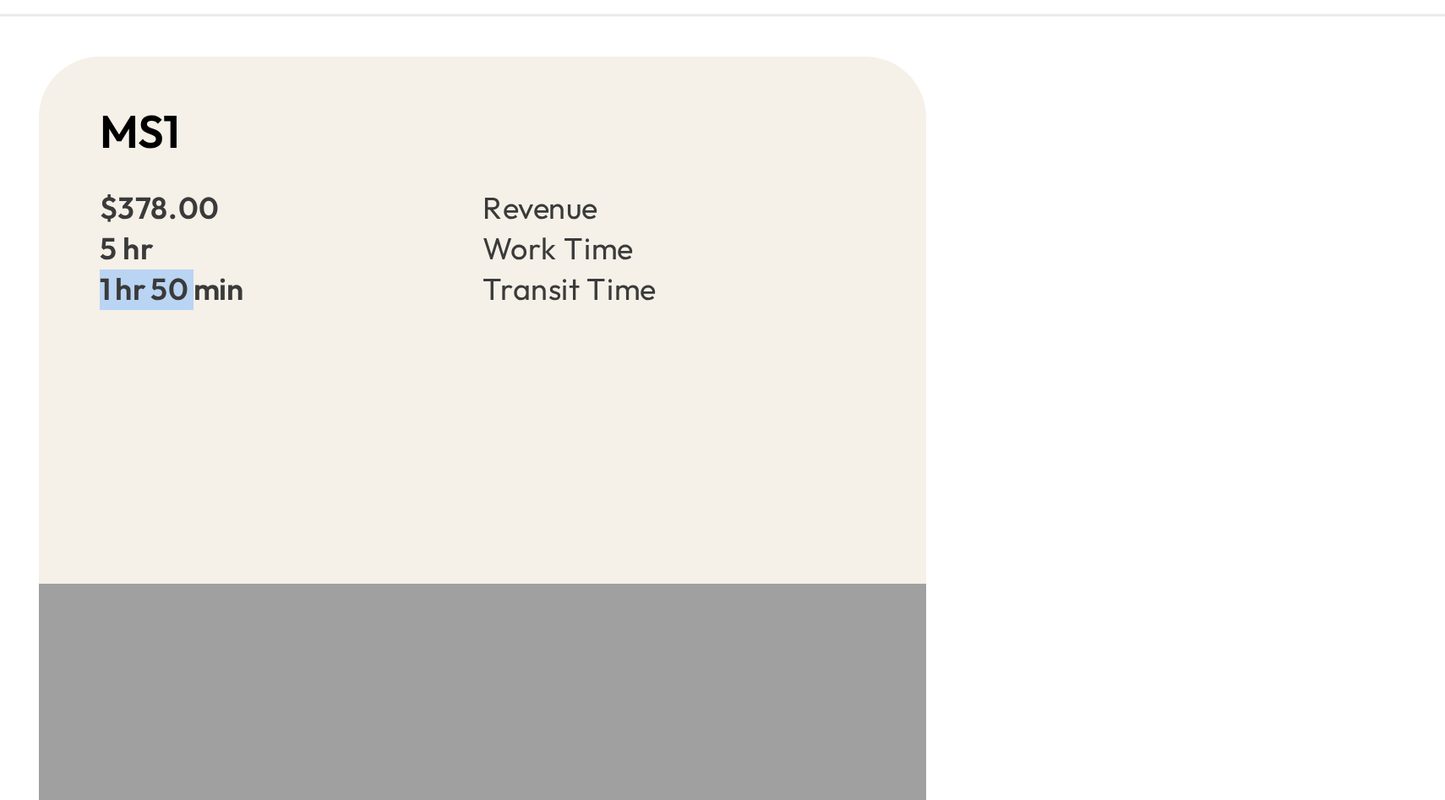
drag, startPoint x: 133, startPoint y: 301, endPoint x: 196, endPoint y: 309, distance: 63.9
click at [196, 309] on div "MS1 $ 378.00 Revenue 5 hr Work Time 1 hr 50 min Transit Time" at bounding box center [260, 309] width 296 height 176
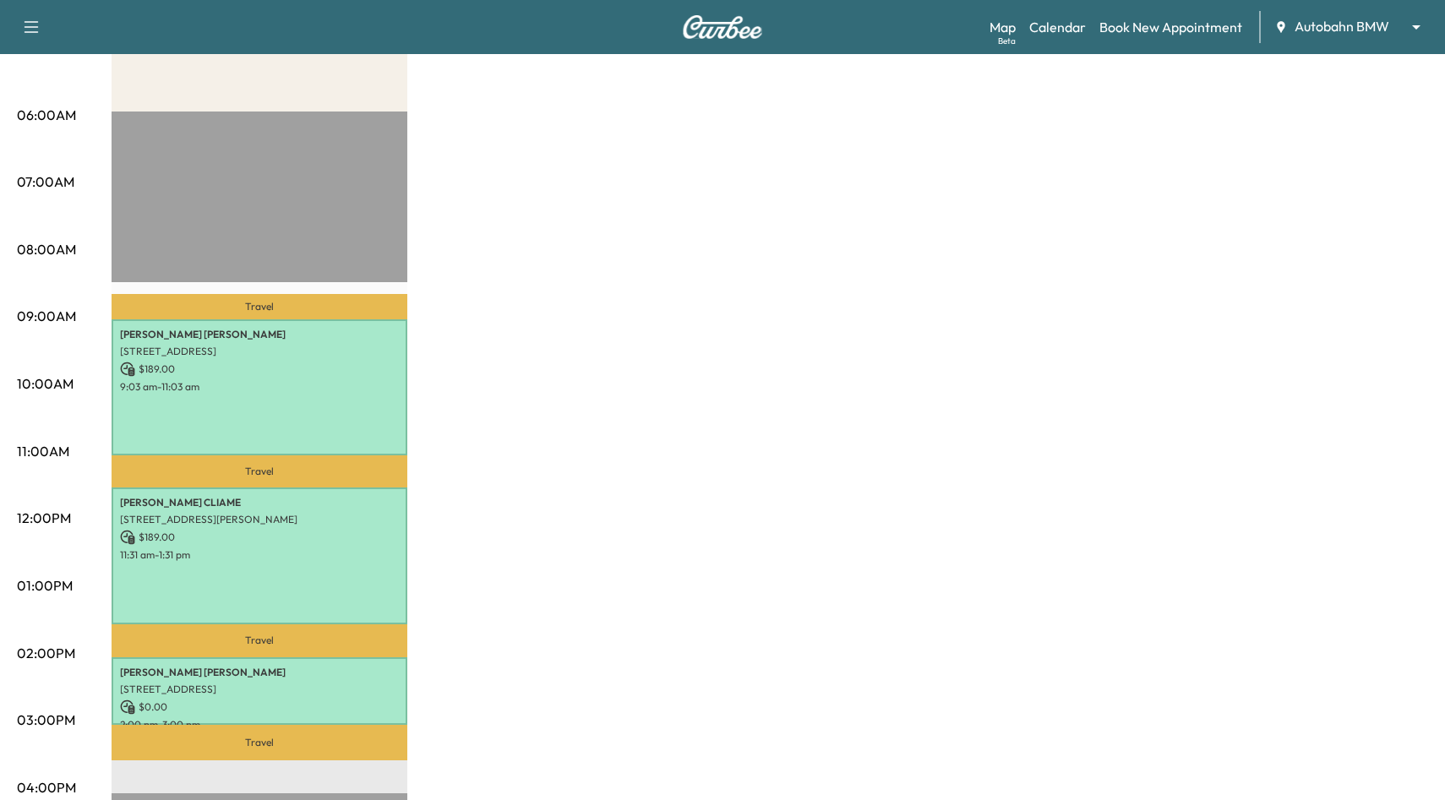
scroll to position [306, 0]
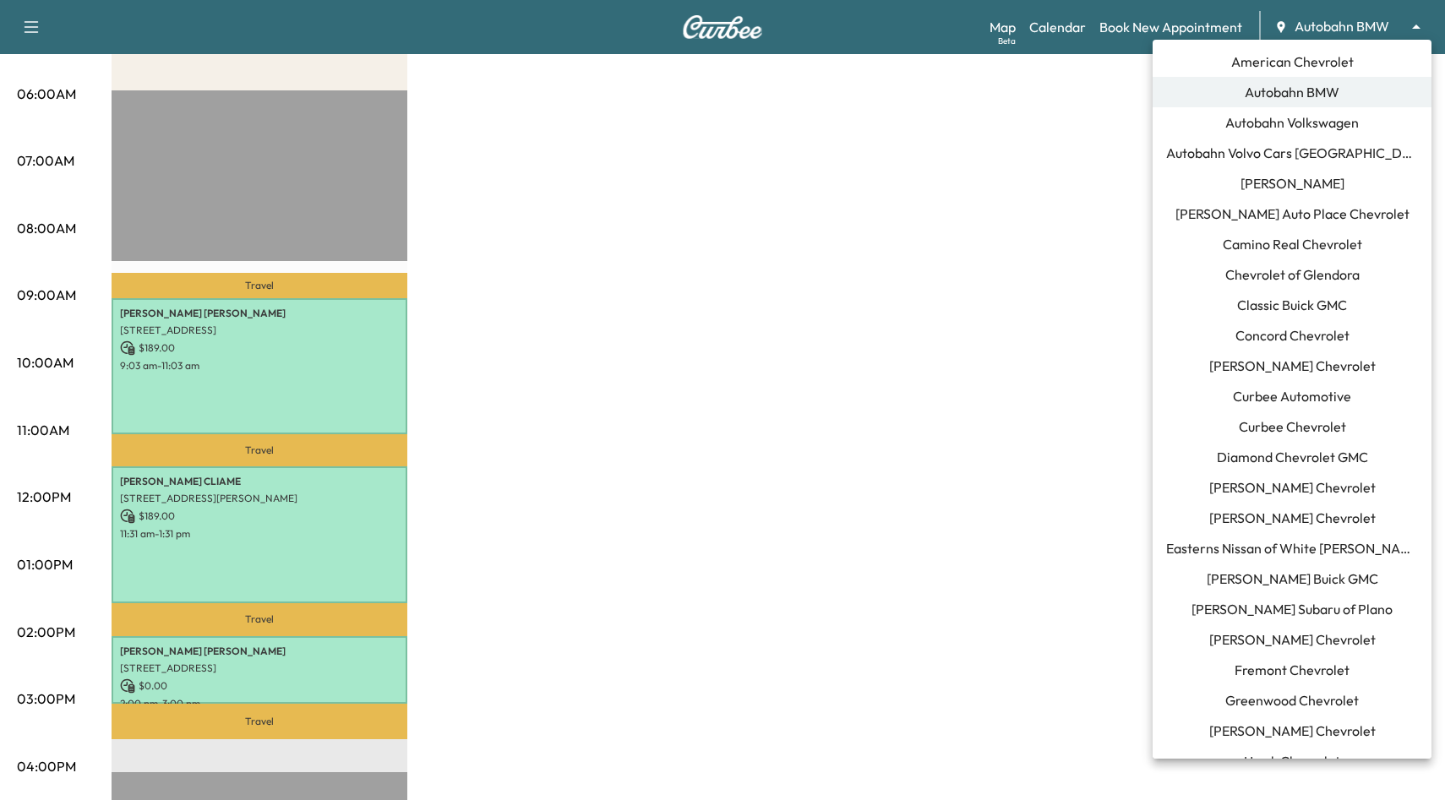
click at [1320, 33] on body "Support Log Out Map Beta Calendar Book New Appointment Autobahn BMW ******** ​ …" at bounding box center [722, 94] width 1445 height 800
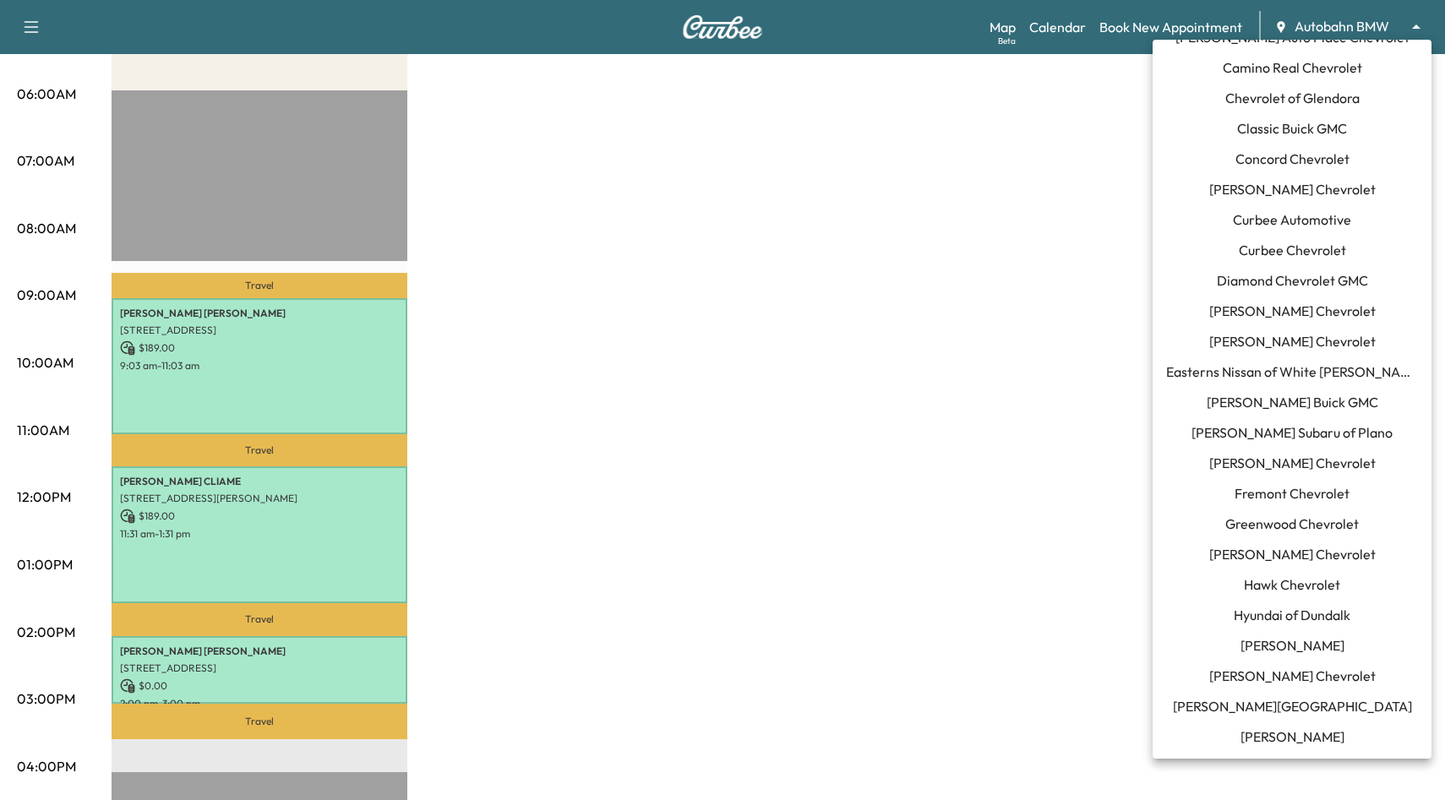
scroll to position [0, 0]
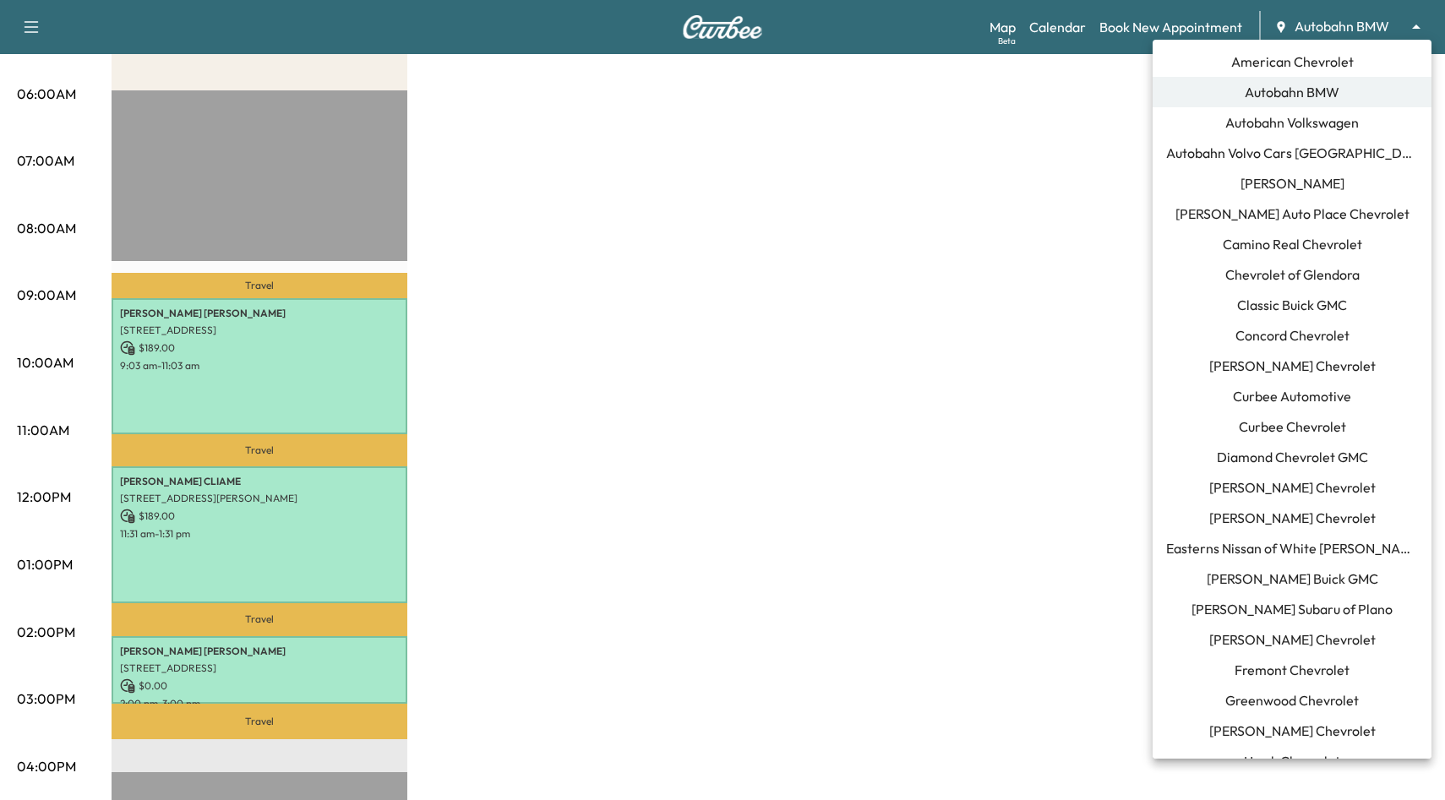
click at [1013, 41] on div at bounding box center [722, 400] width 1445 height 800
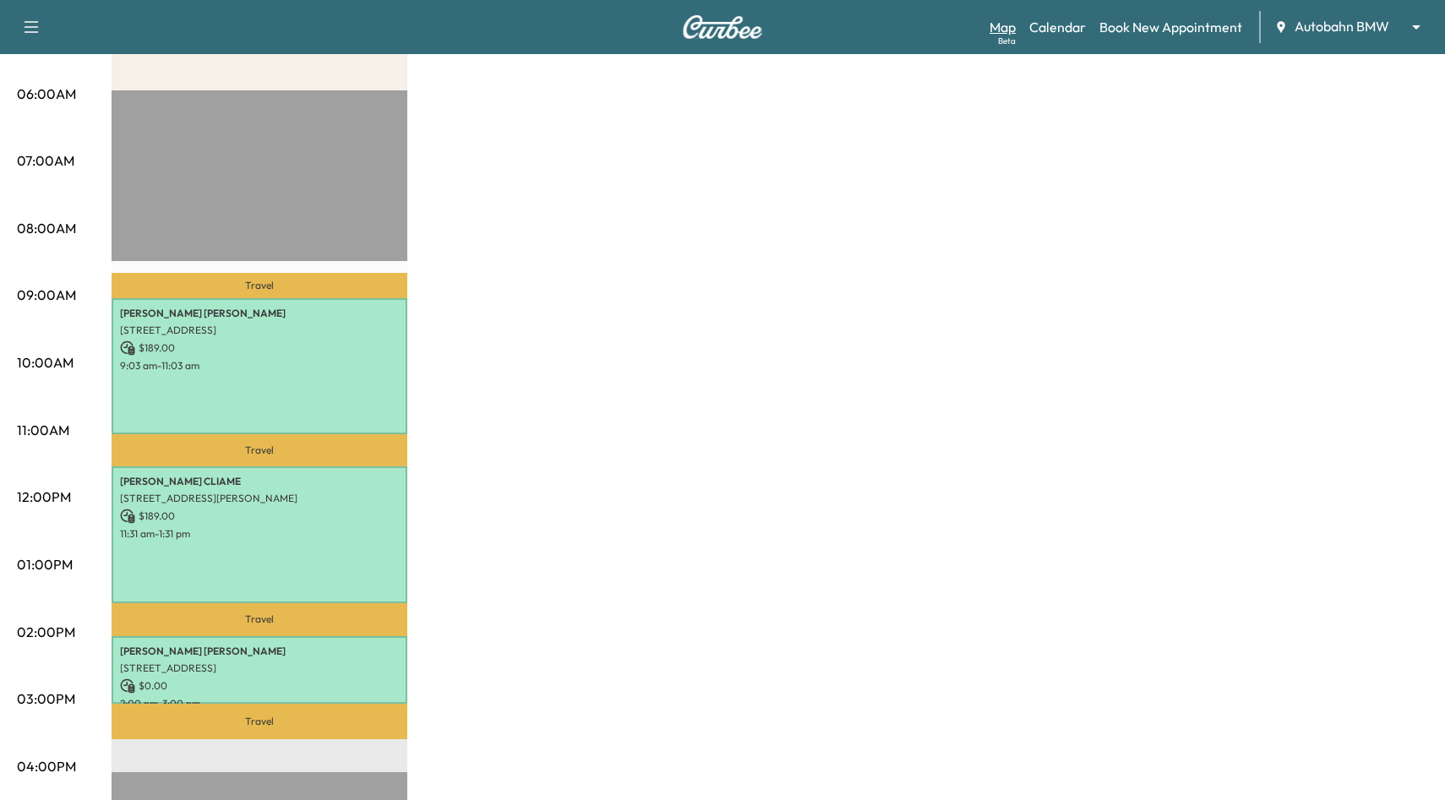
click at [1006, 30] on link "Map Beta" at bounding box center [1003, 27] width 26 height 20
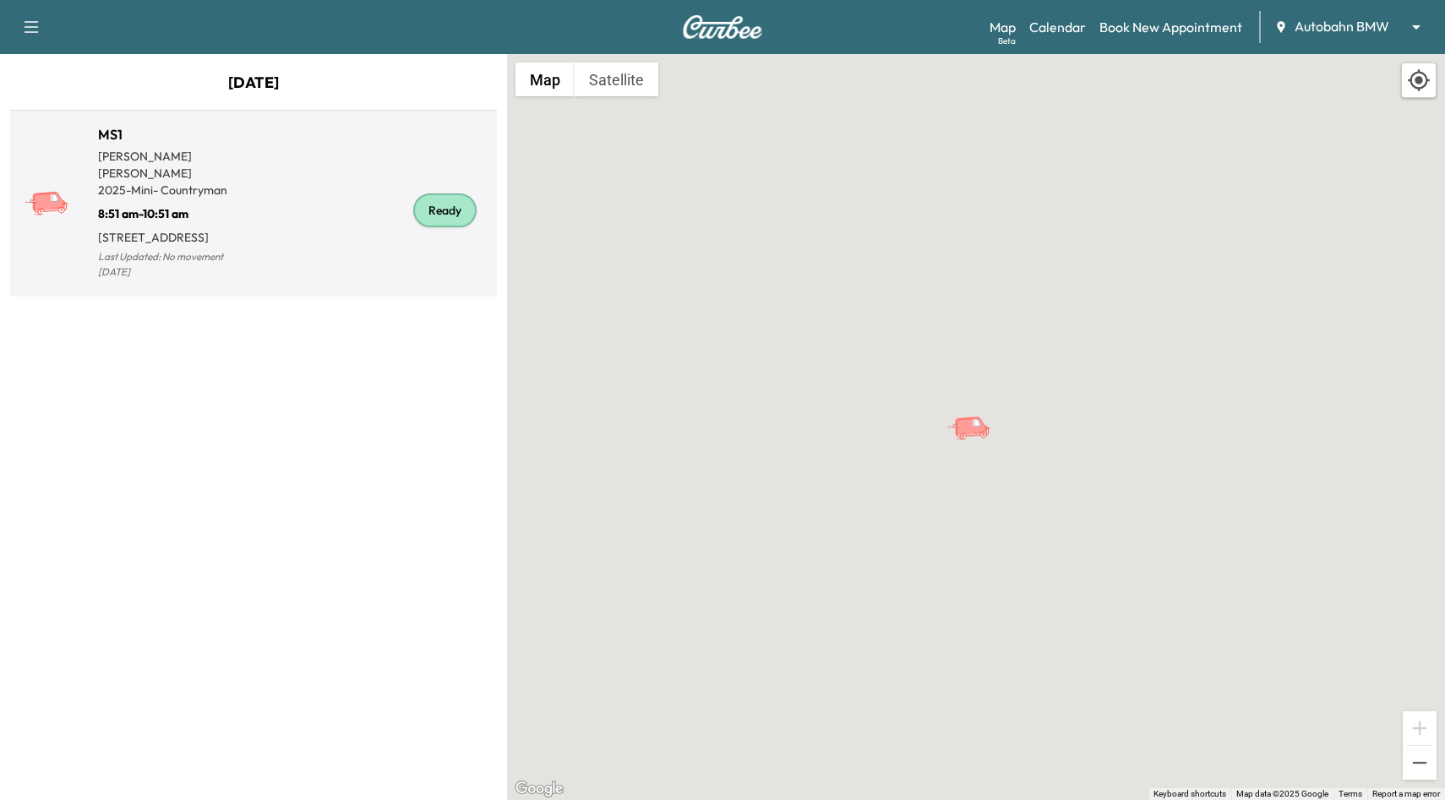
click at [347, 202] on div "Ready" at bounding box center [372, 210] width 237 height 145
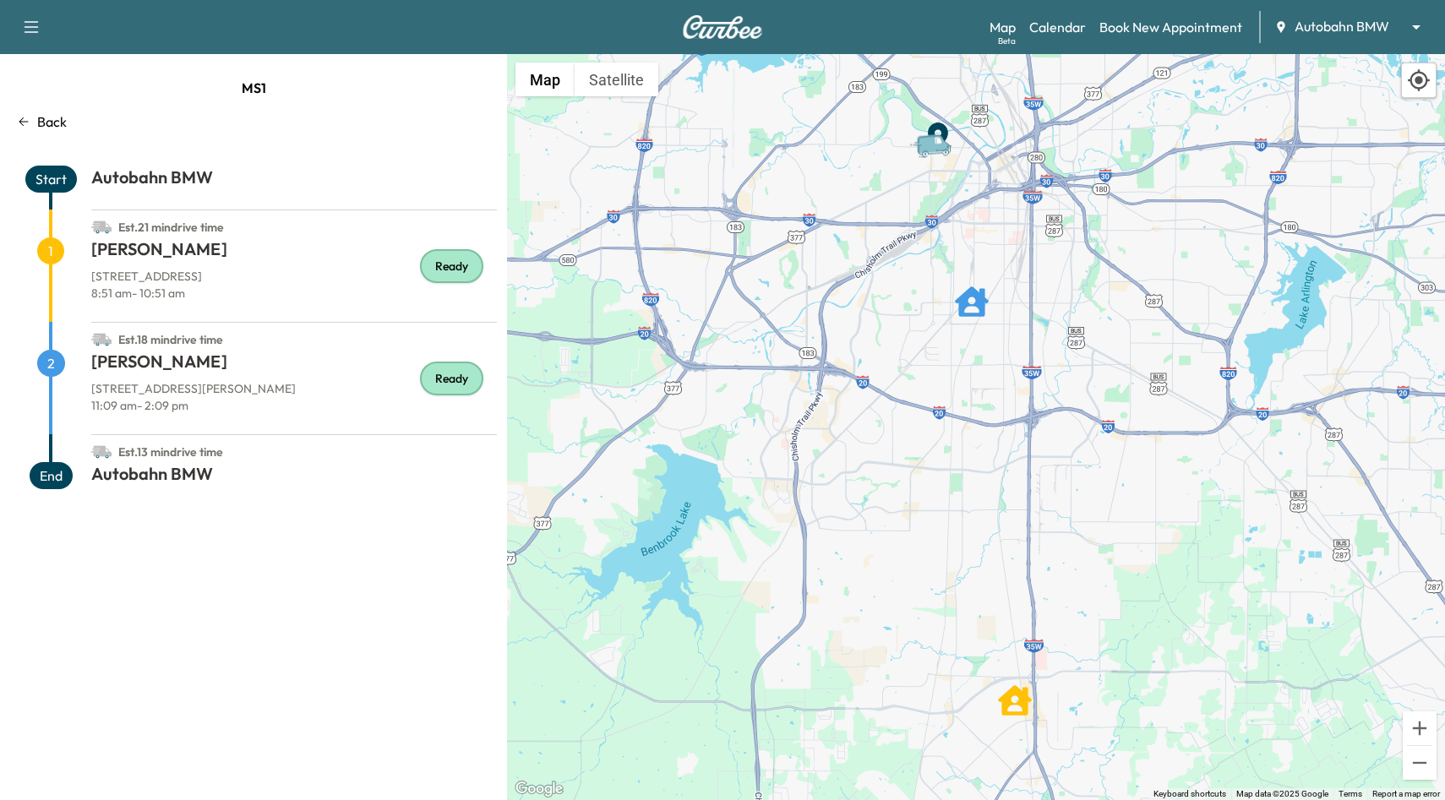
click at [351, 286] on p "8:51 am - 10:51 am" at bounding box center [294, 293] width 406 height 17
click at [21, 119] on icon at bounding box center [23, 121] width 9 height 8
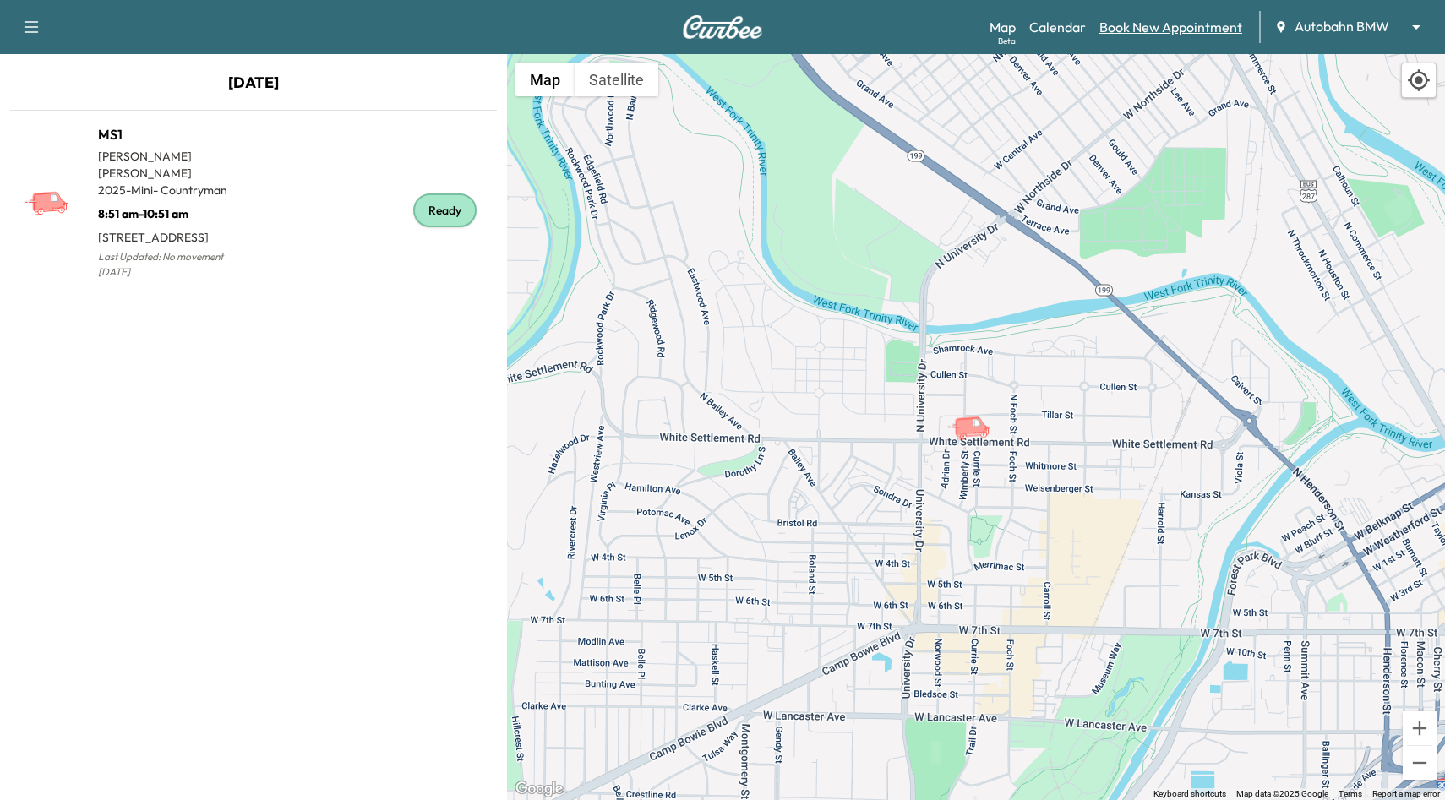
click at [1123, 23] on link "Book New Appointment" at bounding box center [1171, 27] width 143 height 20
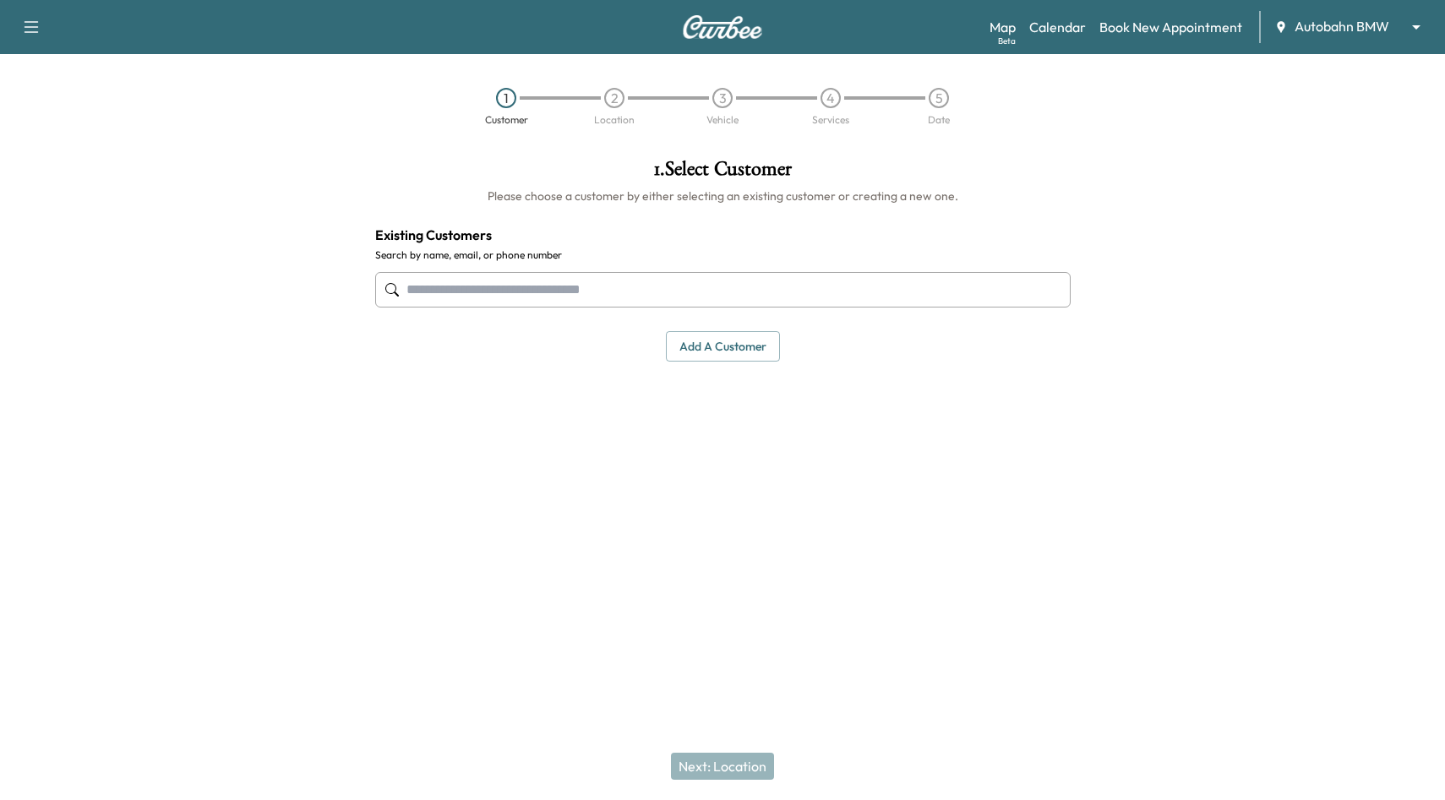
click at [1123, 23] on link "Book New Appointment" at bounding box center [1171, 27] width 143 height 20
